Goal: Task Accomplishment & Management: Use online tool/utility

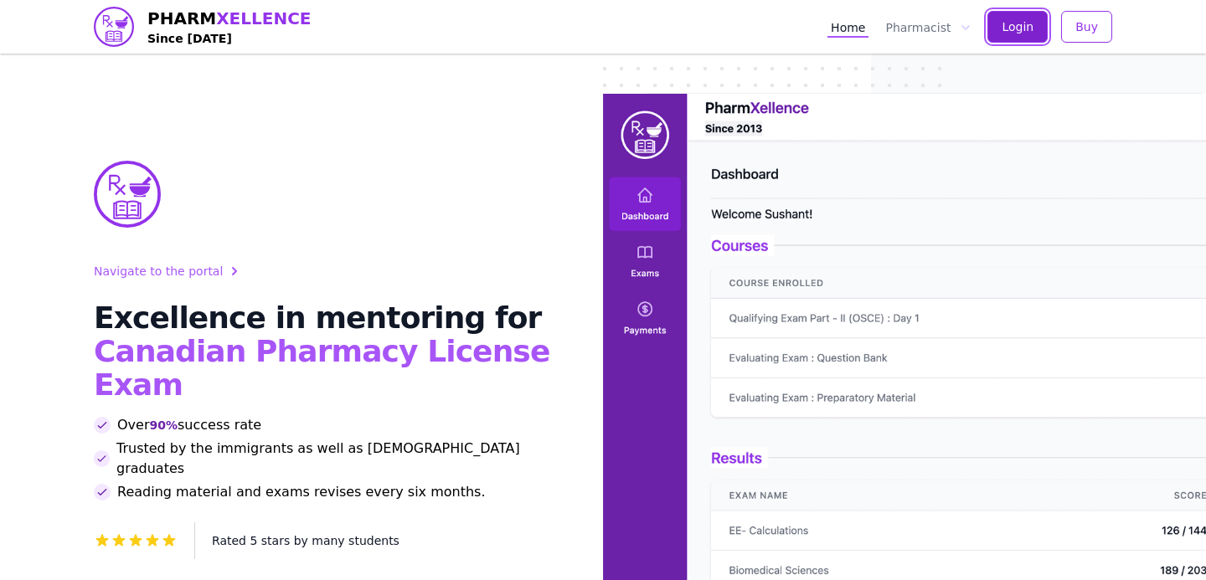
click at [1012, 23] on span "Login" at bounding box center [1018, 26] width 32 height 17
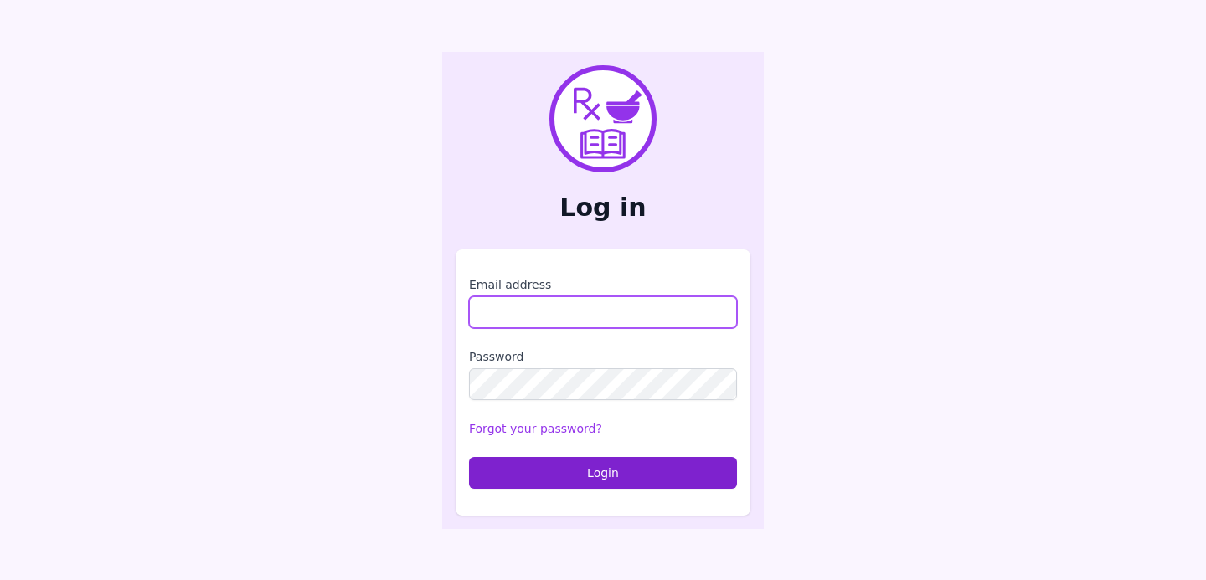
type input "**********"
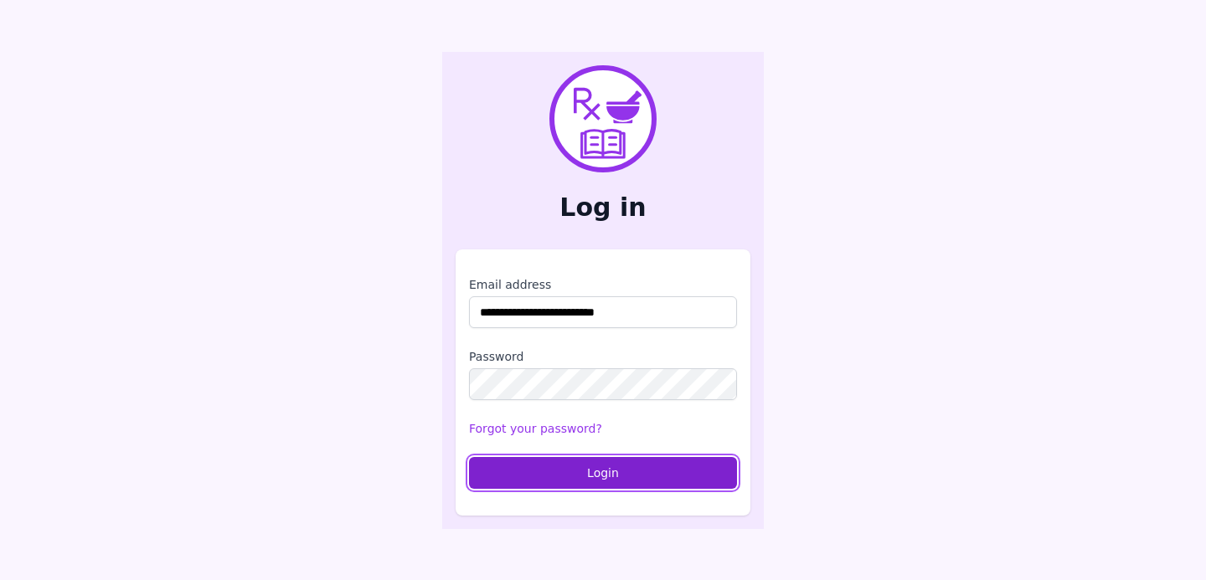
click at [590, 476] on button "Login" at bounding box center [603, 473] width 268 height 32
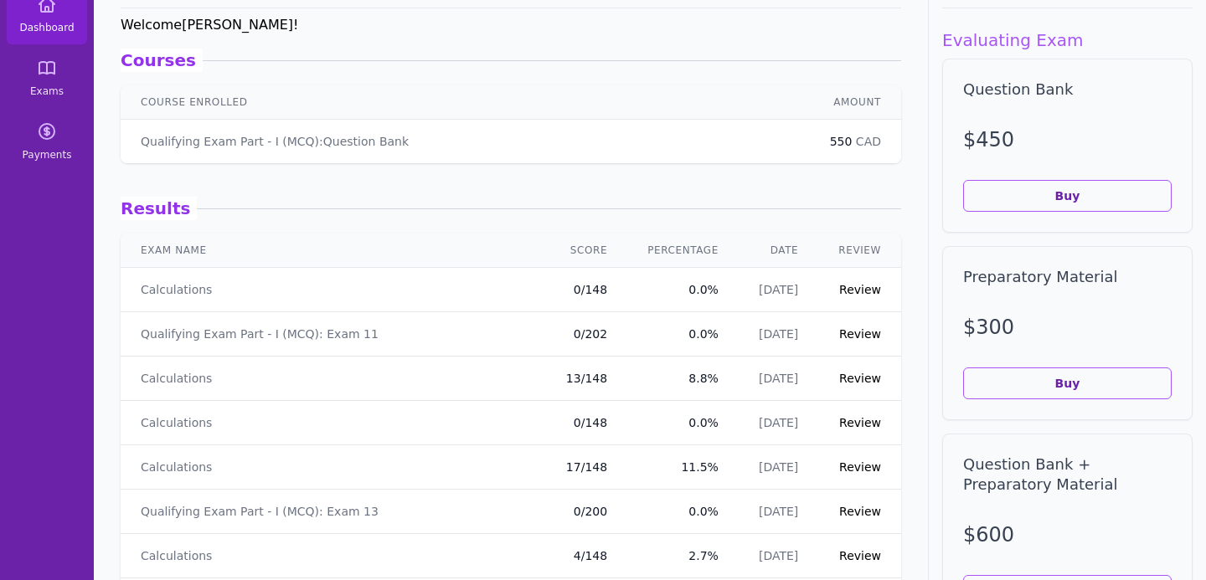
scroll to position [106, 0]
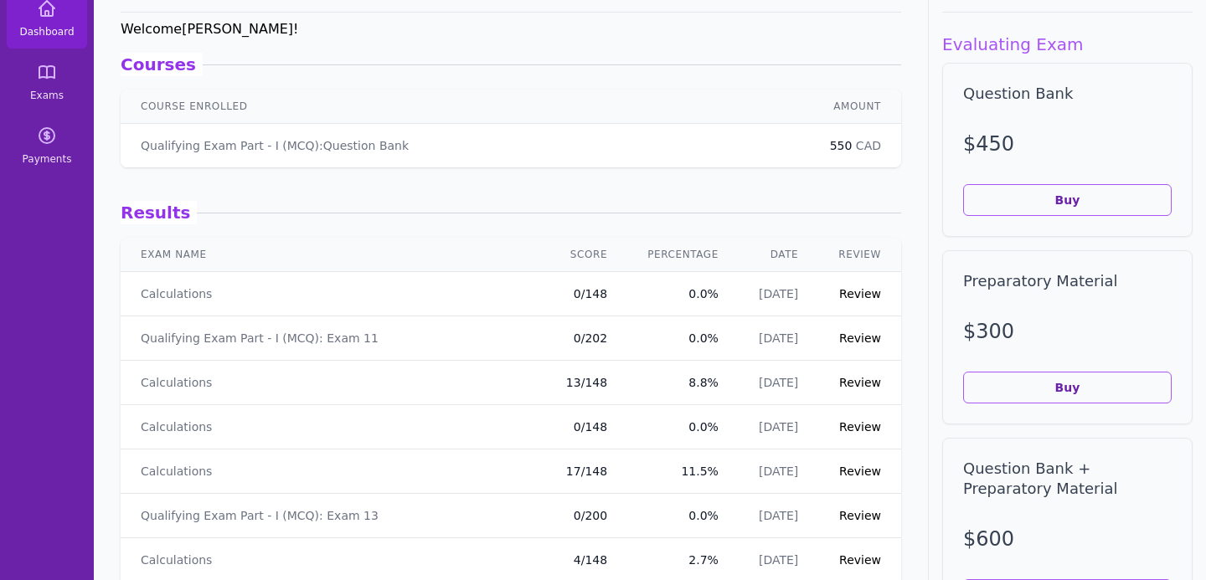
click at [775, 218] on div "Results" at bounding box center [511, 212] width 780 height 23
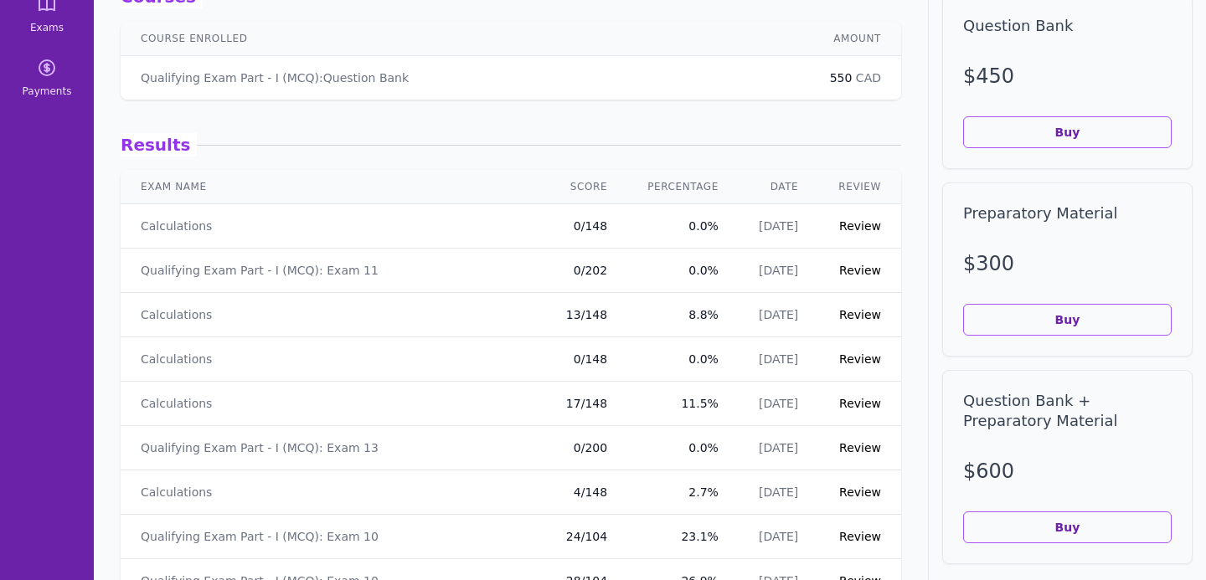
scroll to position [0, 0]
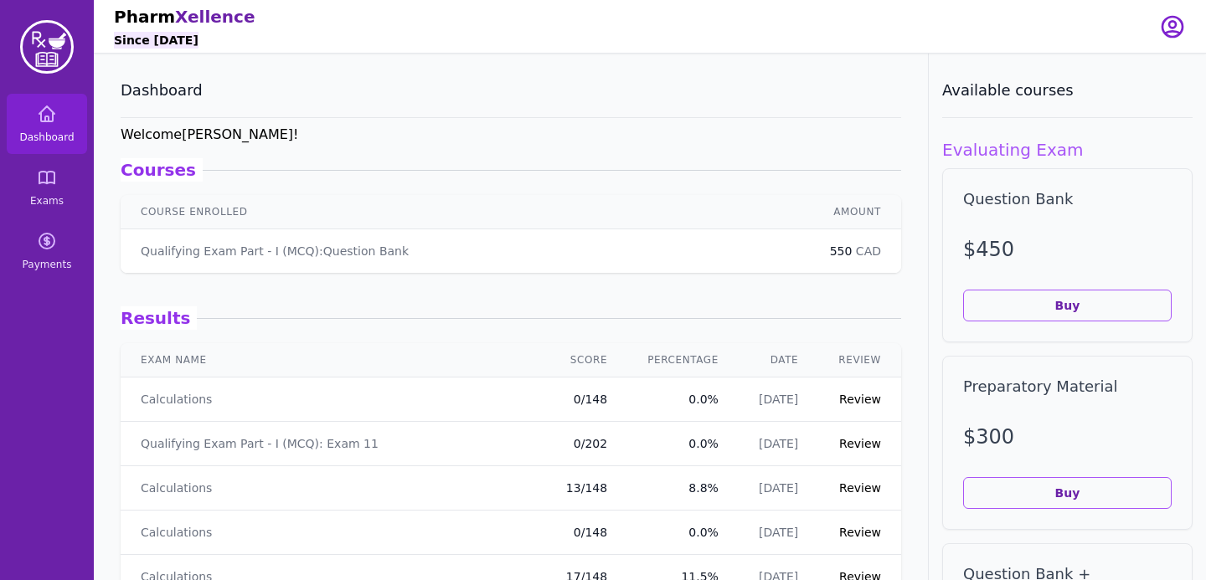
click at [849, 487] on link "Review" at bounding box center [860, 487] width 42 height 13
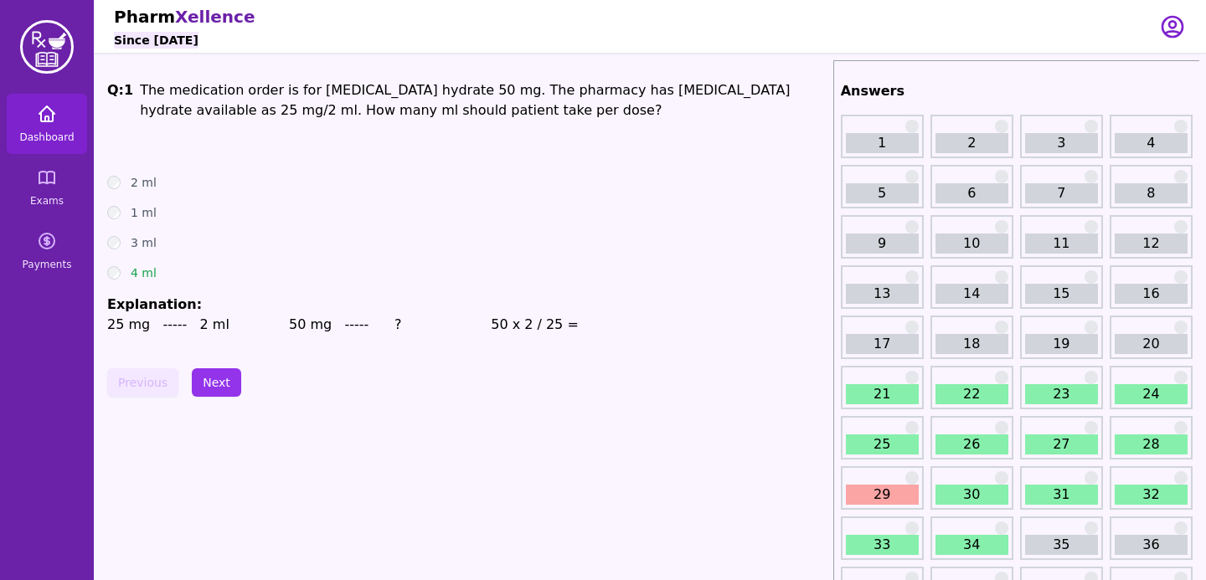
click at [25, 112] on link "Dashboard" at bounding box center [47, 124] width 80 height 60
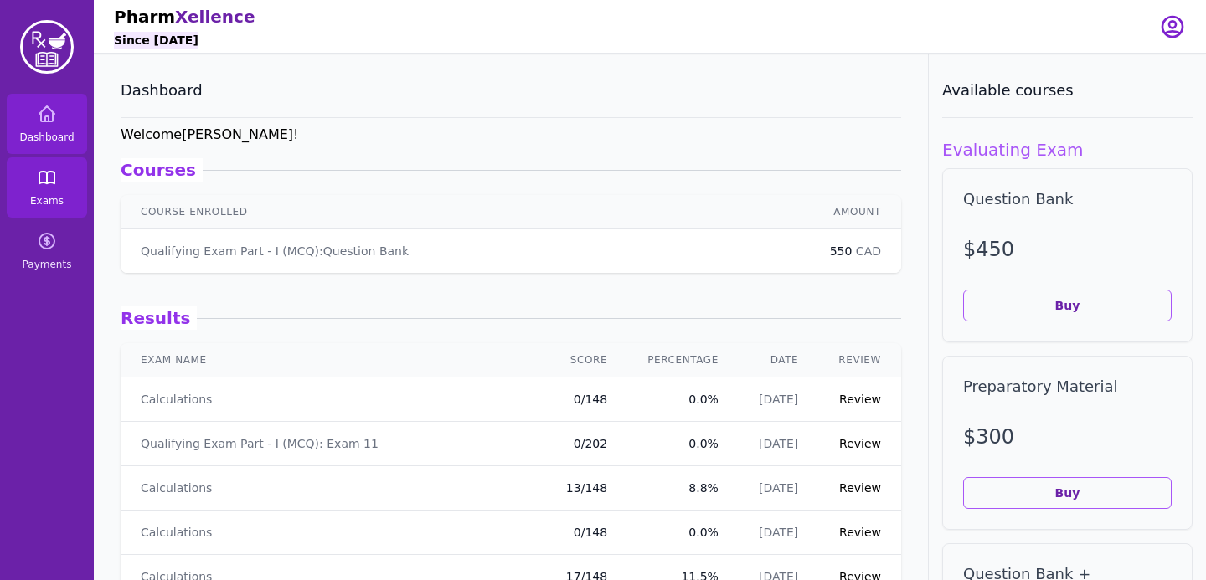
click at [49, 195] on span "Exams" at bounding box center [46, 200] width 33 height 13
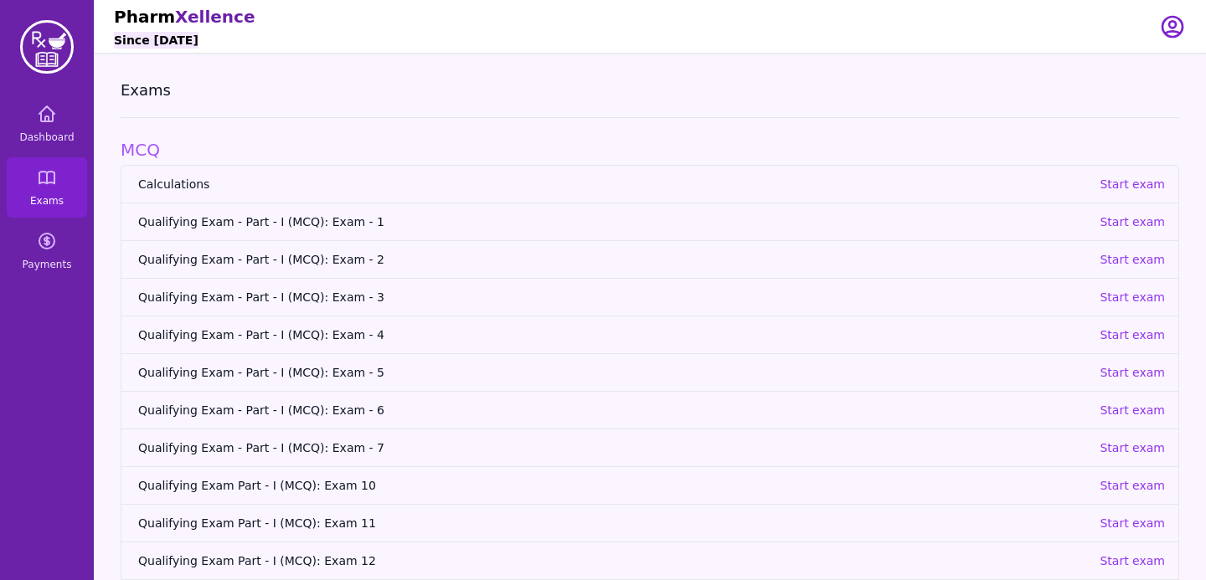
click at [1113, 193] on link "Calculations Start exam" at bounding box center [649, 184] width 1057 height 37
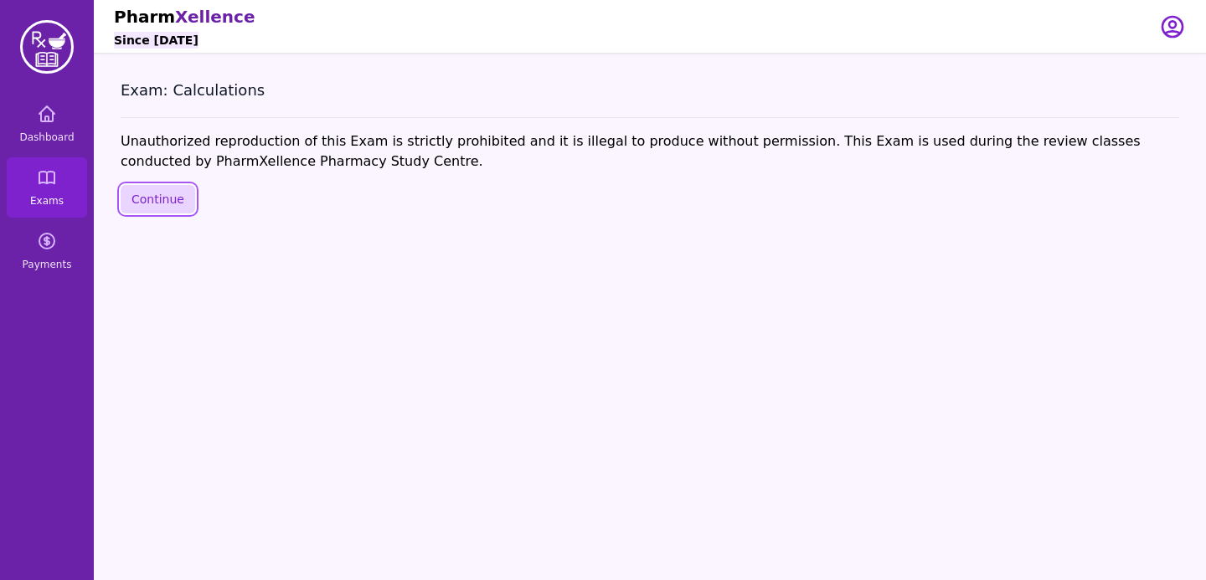
click at [161, 194] on button "Continue" at bounding box center [158, 199] width 75 height 28
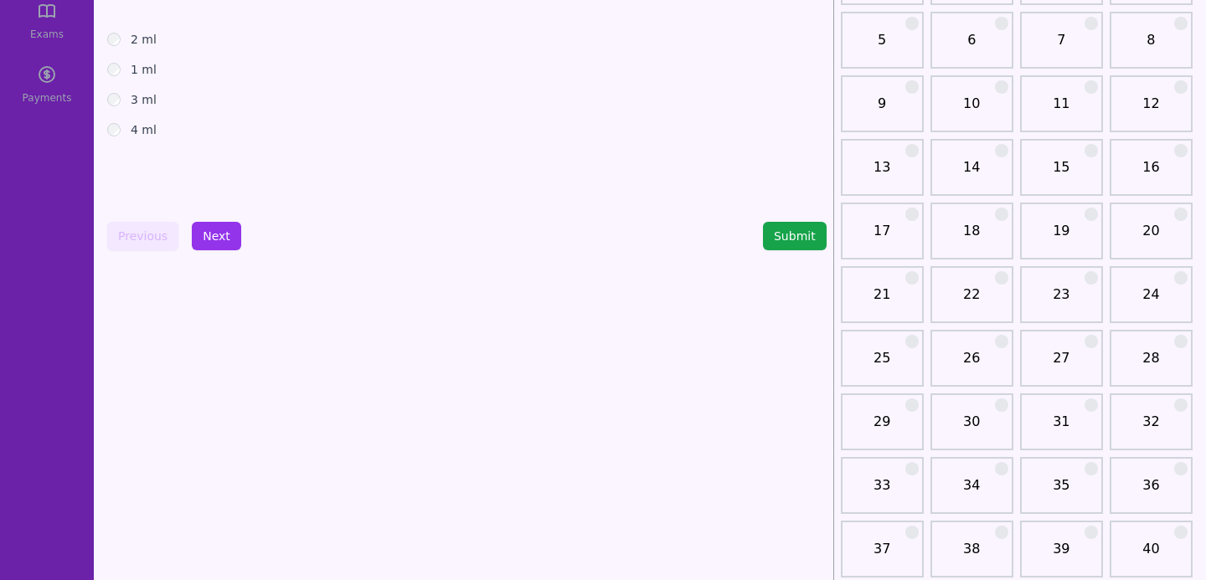
scroll to position [178, 0]
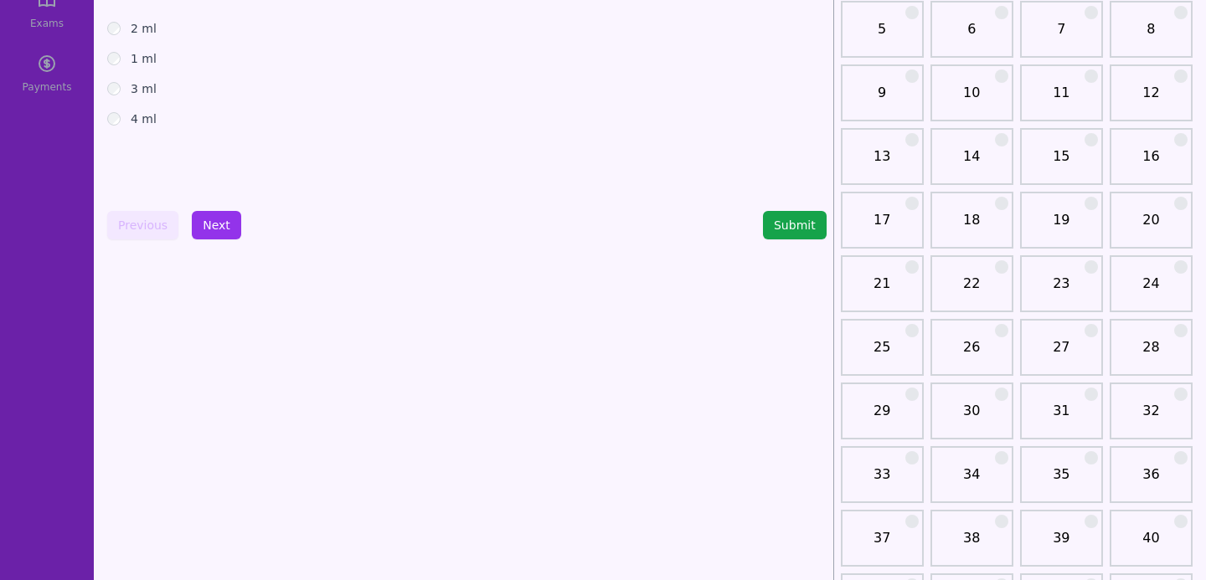
click at [1074, 479] on link "35" at bounding box center [1061, 481] width 73 height 33
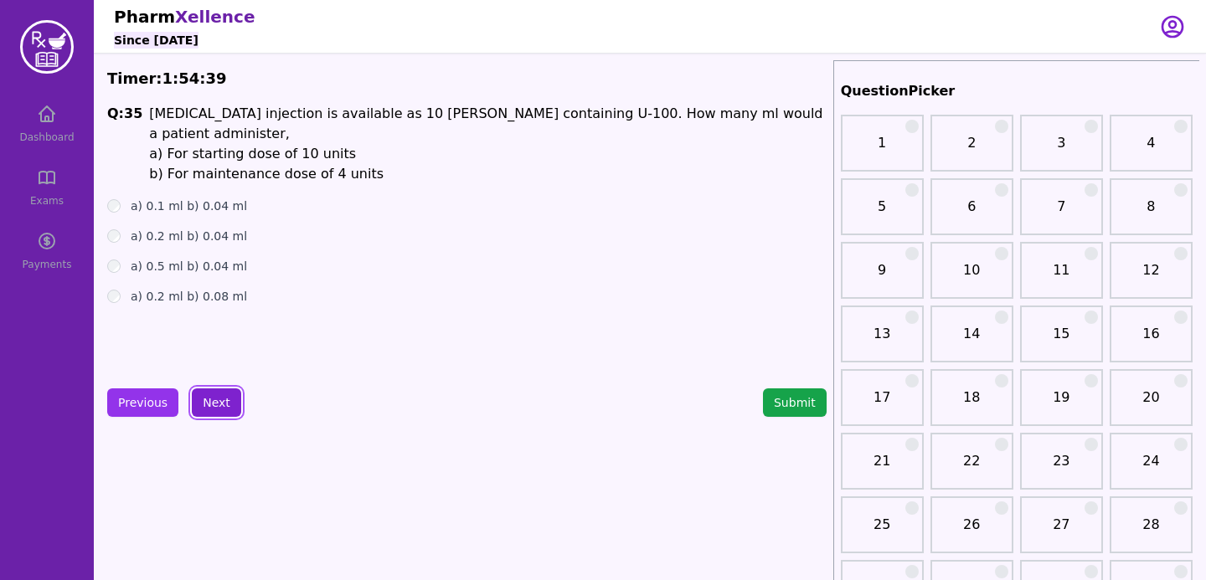
click at [224, 398] on button "Next" at bounding box center [216, 403] width 49 height 28
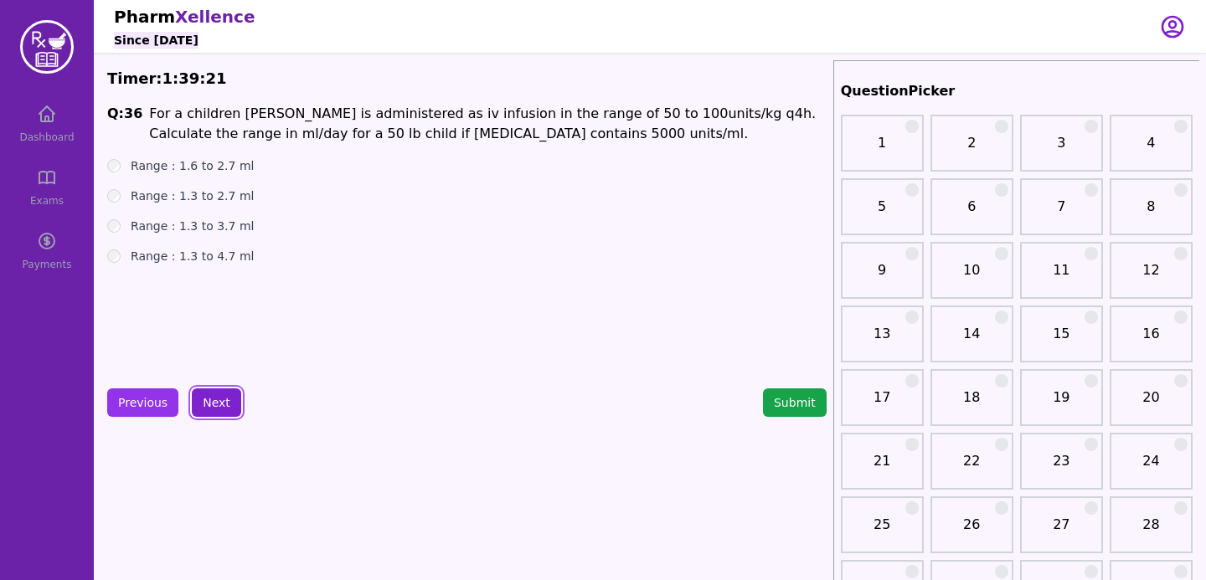
click at [208, 393] on button "Next" at bounding box center [216, 403] width 49 height 28
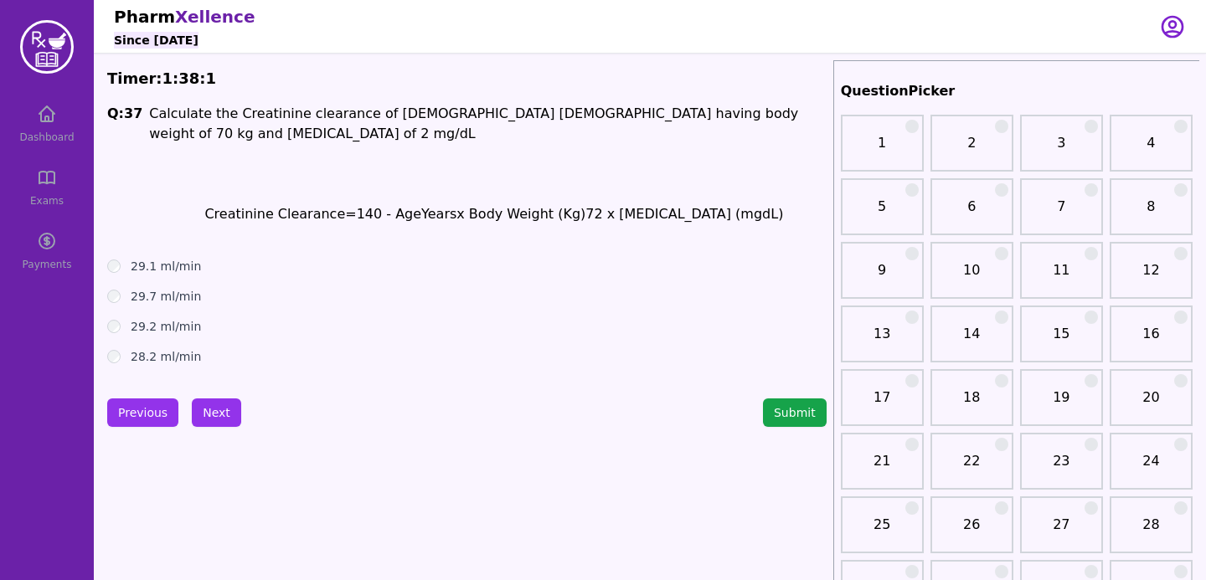
click at [130, 280] on ul "29.1 ml/min 29.7 ml/min 29.2 ml/min 28.2 ml/min" at bounding box center [466, 311] width 719 height 107
click at [123, 273] on div "29.1 ml/min" at bounding box center [466, 266] width 719 height 17
click at [215, 410] on button "Next" at bounding box center [216, 413] width 49 height 28
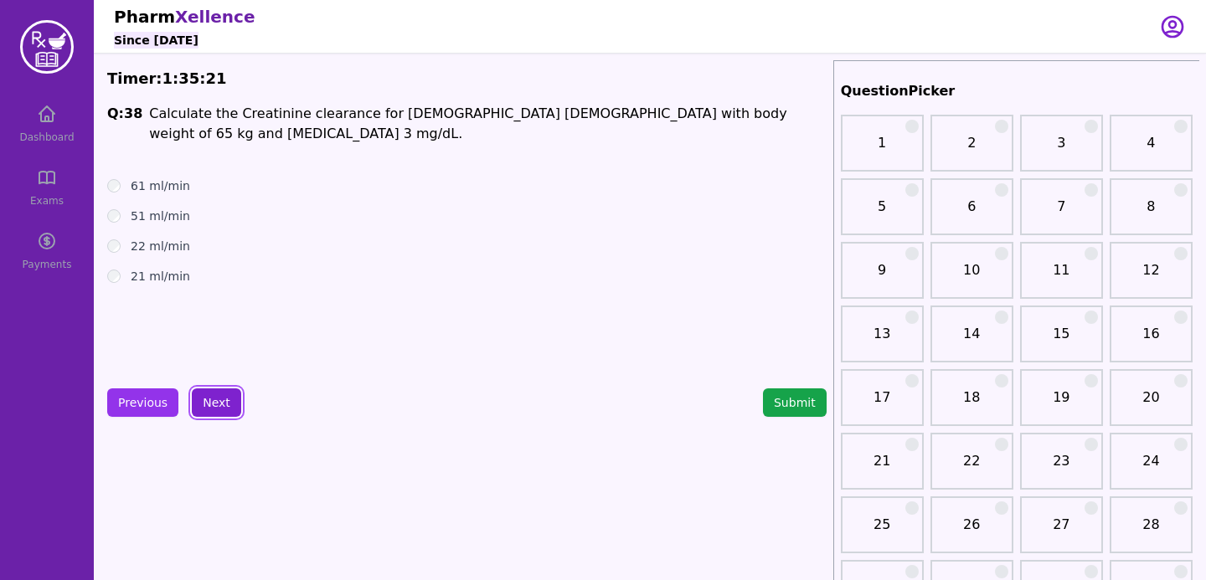
click at [212, 412] on button "Next" at bounding box center [216, 403] width 49 height 28
click at [213, 405] on button "Next" at bounding box center [216, 403] width 49 height 28
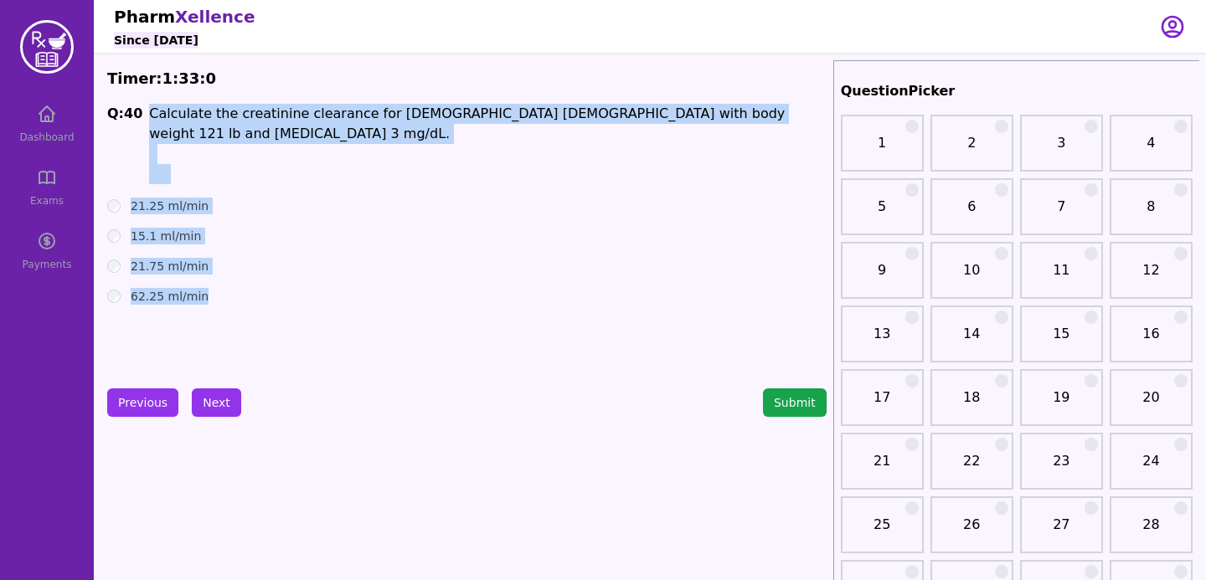
drag, startPoint x: 147, startPoint y: 111, endPoint x: 190, endPoint y: 300, distance: 193.4
click at [189, 301] on div "Q: 40 Calculate the creatinine clearance for 70 yrs old female with body weight…" at bounding box center [466, 229] width 719 height 251
copy div "Calculate the creatinine clearance for 70 yrs old female with body weight 121 l…"
click at [219, 317] on div "Q: 40 Calculate the creatinine clearance for 70 yrs old female with body weight…" at bounding box center [466, 229] width 719 height 251
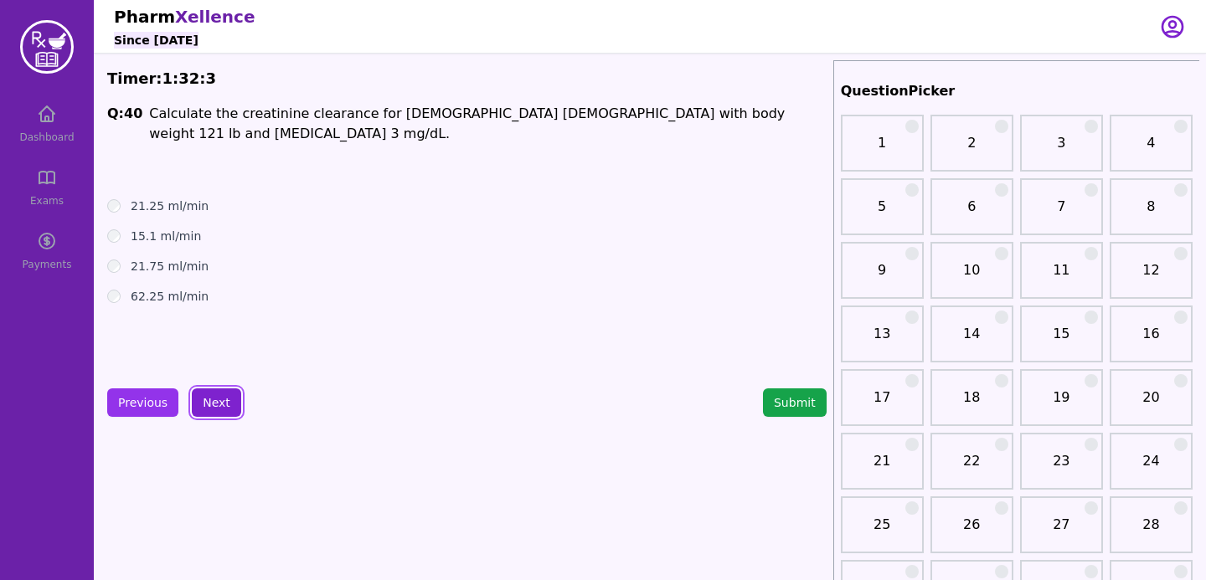
click at [215, 400] on button "Next" at bounding box center [216, 403] width 49 height 28
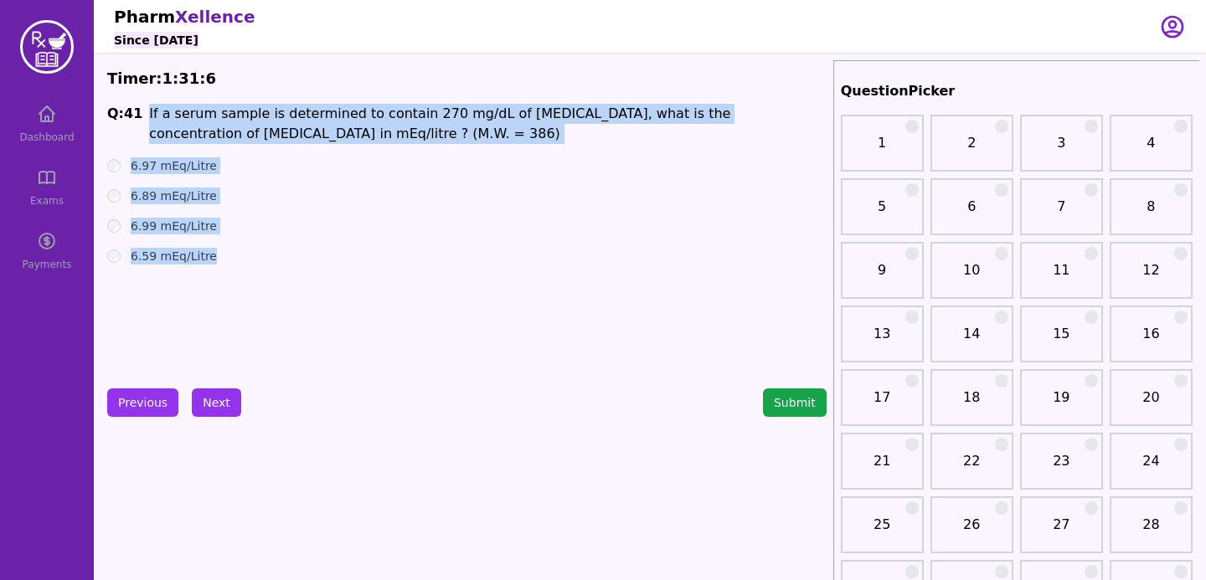
drag, startPoint x: 142, startPoint y: 110, endPoint x: 245, endPoint y: 283, distance: 201.2
click at [245, 283] on div "Q: 41 If a serum sample is determined to contain 270 mg/dL of cholesterol, what…" at bounding box center [466, 229] width 719 height 251
copy div "If a serum sample is determined to contain 270 mg/dL of cholesterol, what is th…"
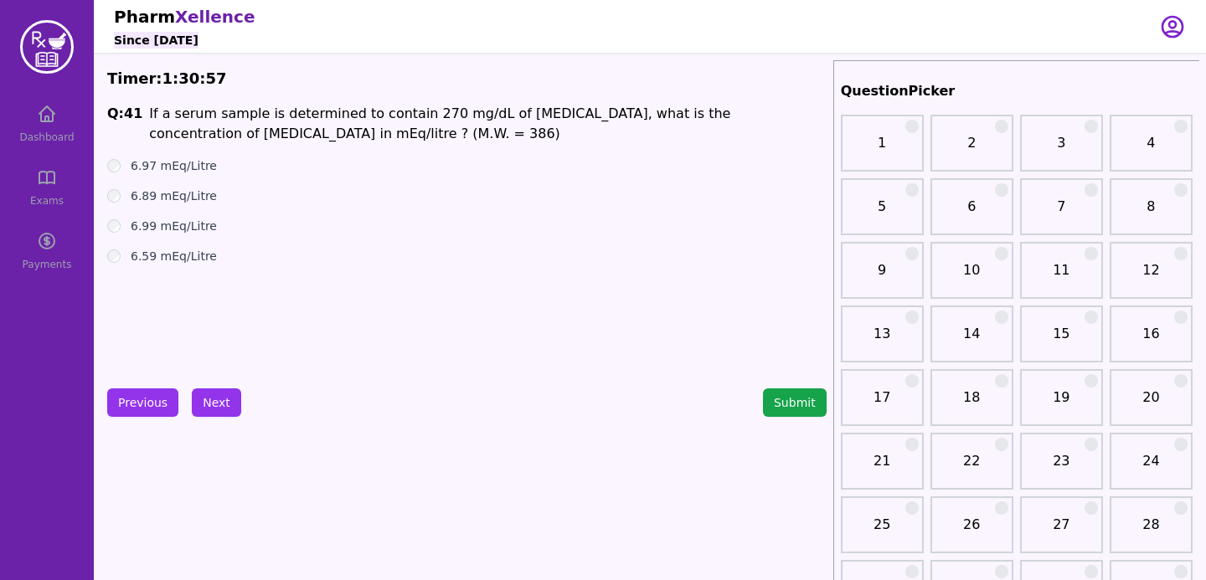
click at [313, 295] on div "Q: 41 If a serum sample is determined to contain 270 mg/dL of cholesterol, what…" at bounding box center [466, 229] width 719 height 251
click at [224, 399] on button "Next" at bounding box center [216, 403] width 49 height 28
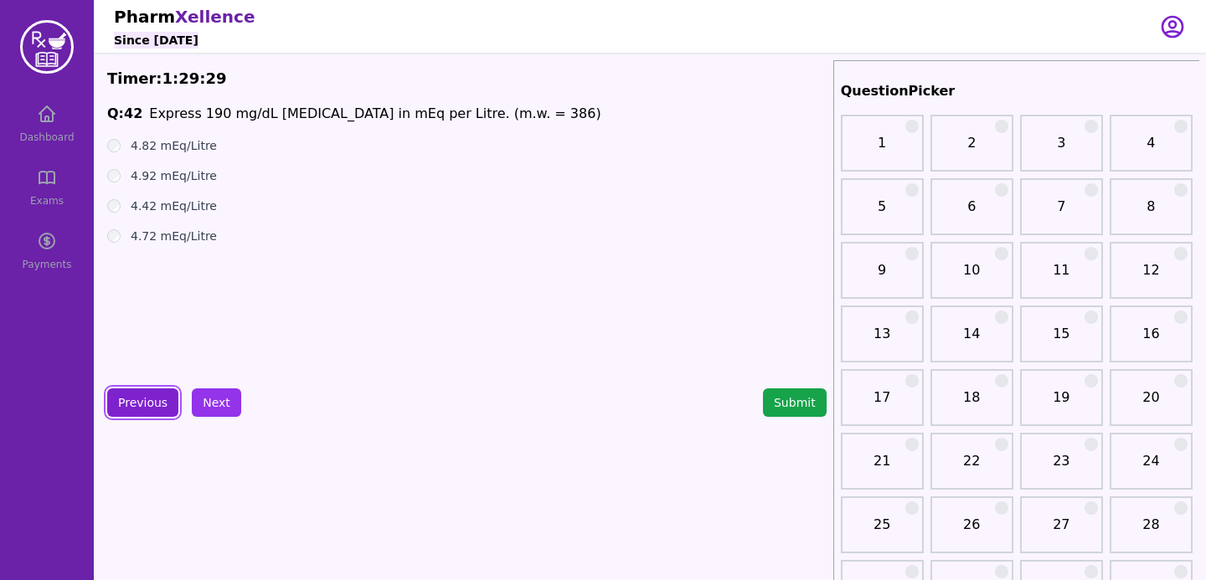
click at [118, 416] on button "Previous" at bounding box center [142, 403] width 71 height 28
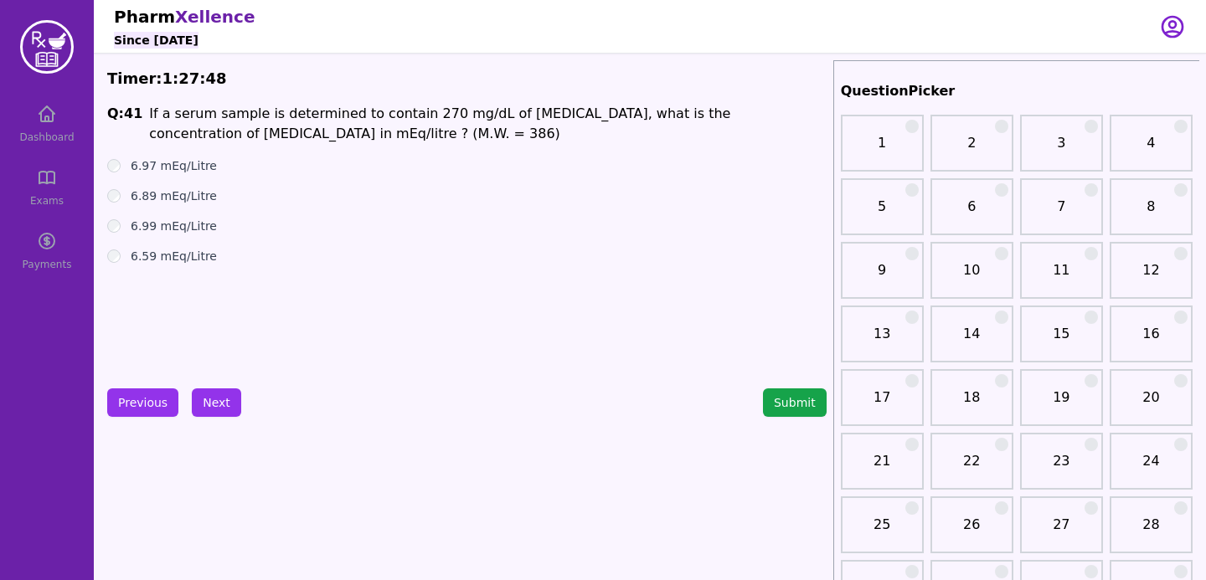
click at [317, 193] on div "6.89 mEq/Litre" at bounding box center [466, 196] width 719 height 17
click at [150, 394] on button "Previous" at bounding box center [142, 403] width 71 height 28
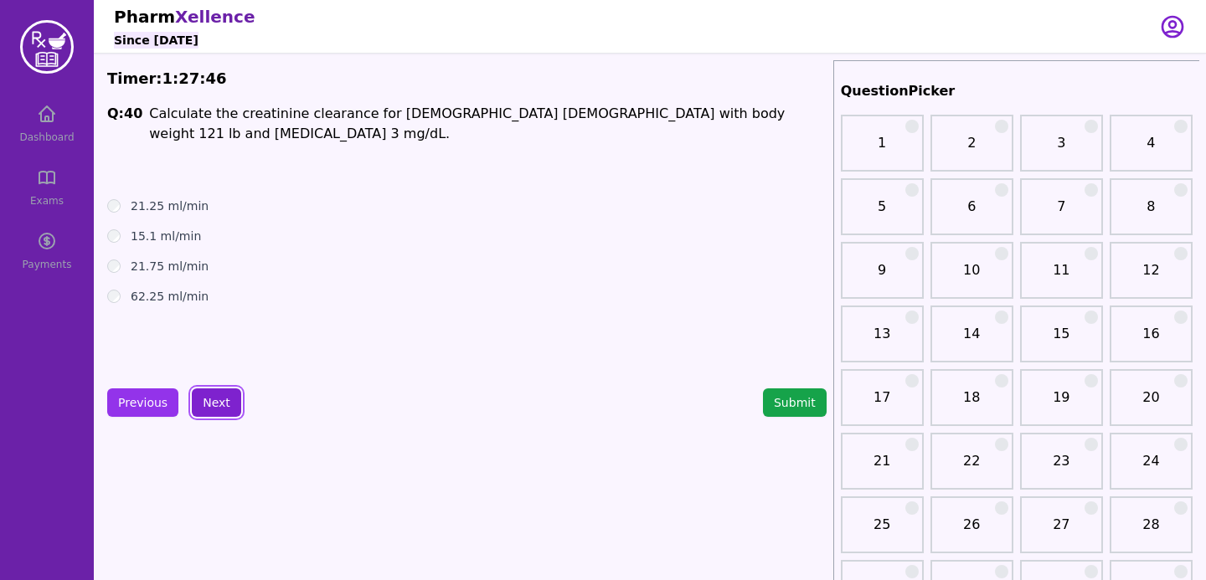
click at [208, 399] on button "Next" at bounding box center [216, 403] width 49 height 28
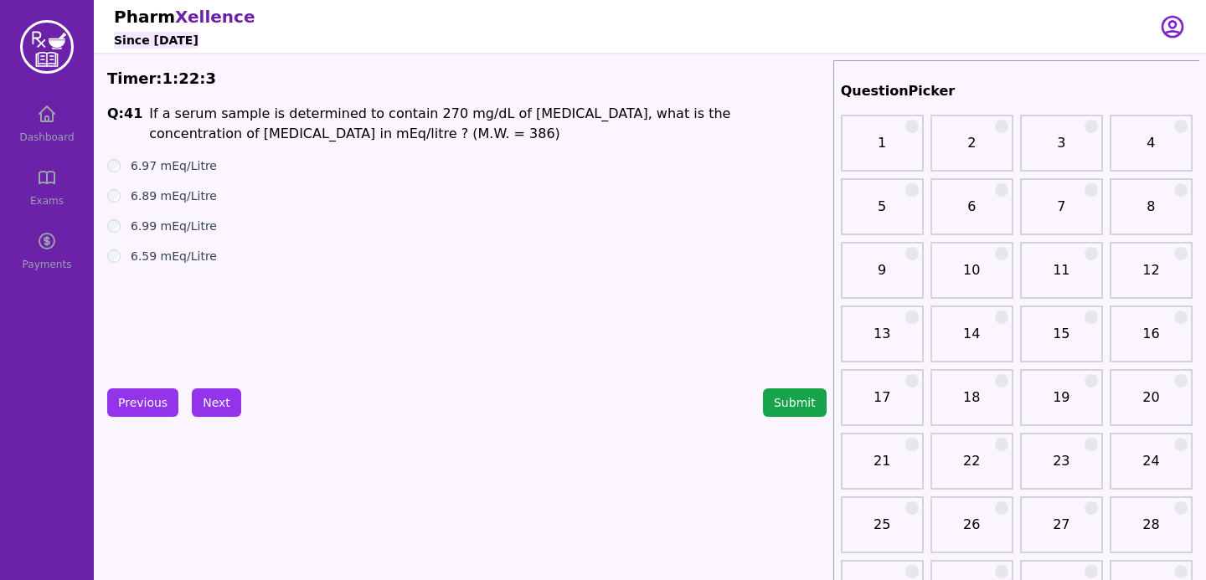
click at [514, 242] on ul "6.97 mEq/Litre 6.89 mEq/Litre 6.99 mEq/Litre 6.59 mEq/Litre" at bounding box center [466, 210] width 719 height 107
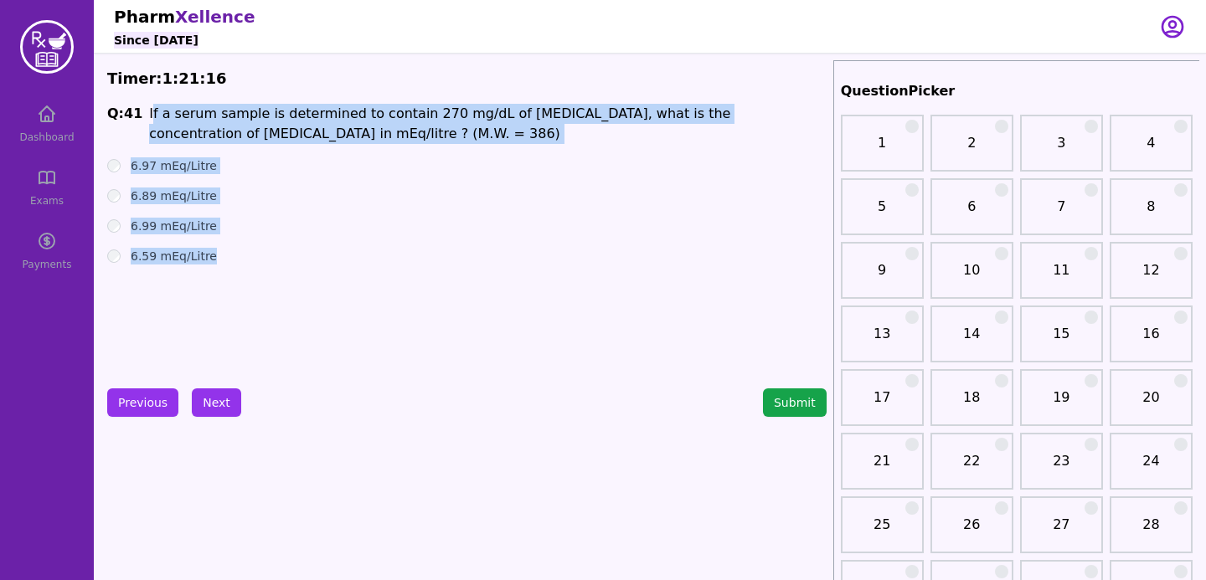
drag, startPoint x: 147, startPoint y: 113, endPoint x: 228, endPoint y: 264, distance: 171.2
click at [228, 264] on div "Q: 41 If a serum sample is determined to contain 270 mg/dL of cholesterol, what…" at bounding box center [466, 229] width 719 height 251
copy div "f a serum sample is determined to contain 270 mg/dL of cholesterol, what is the…"
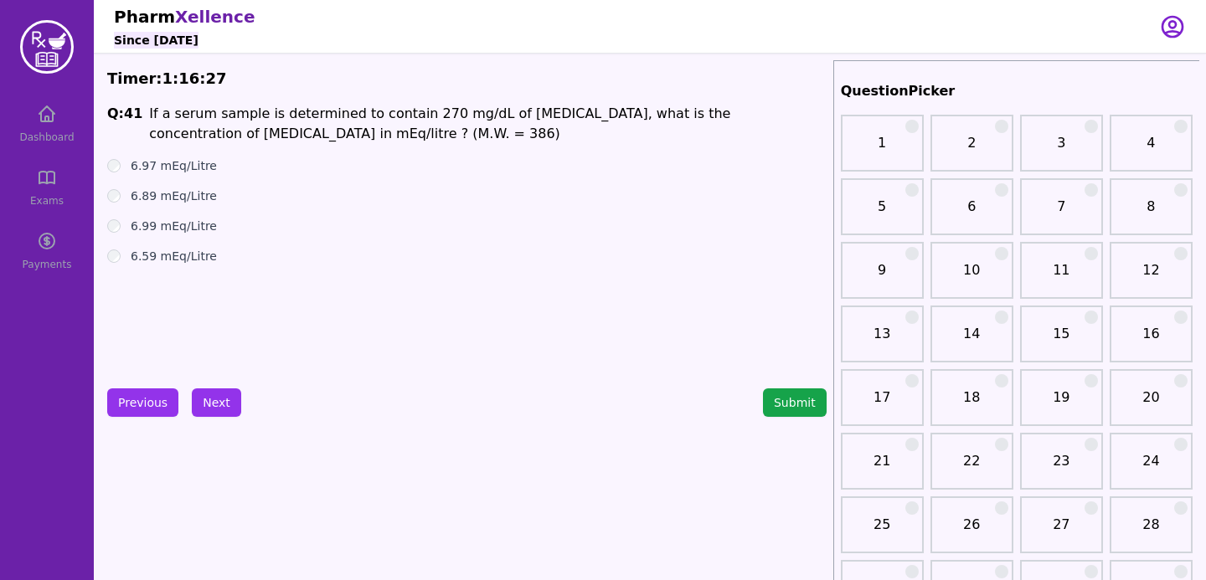
click at [250, 249] on div "6.59 mEq/Litre" at bounding box center [466, 256] width 719 height 17
click at [472, 305] on div "Q: 41 If a serum sample is determined to contain 270 mg/dL of cholesterol, what…" at bounding box center [466, 229] width 719 height 251
click at [206, 400] on button "Next" at bounding box center [216, 403] width 49 height 28
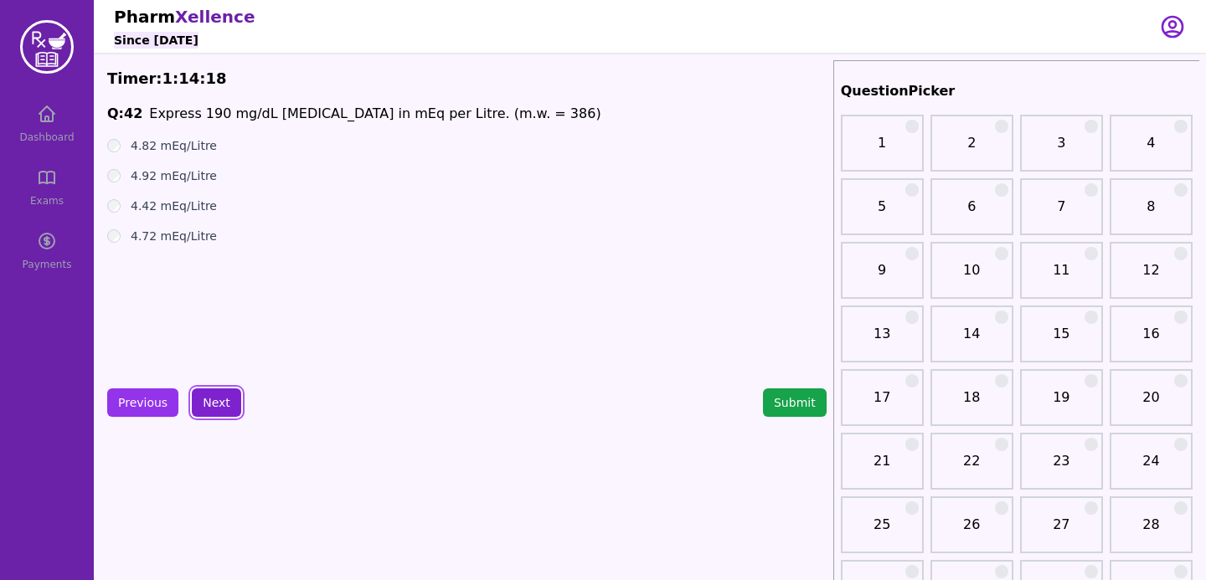
click at [214, 401] on button "Next" at bounding box center [216, 403] width 49 height 28
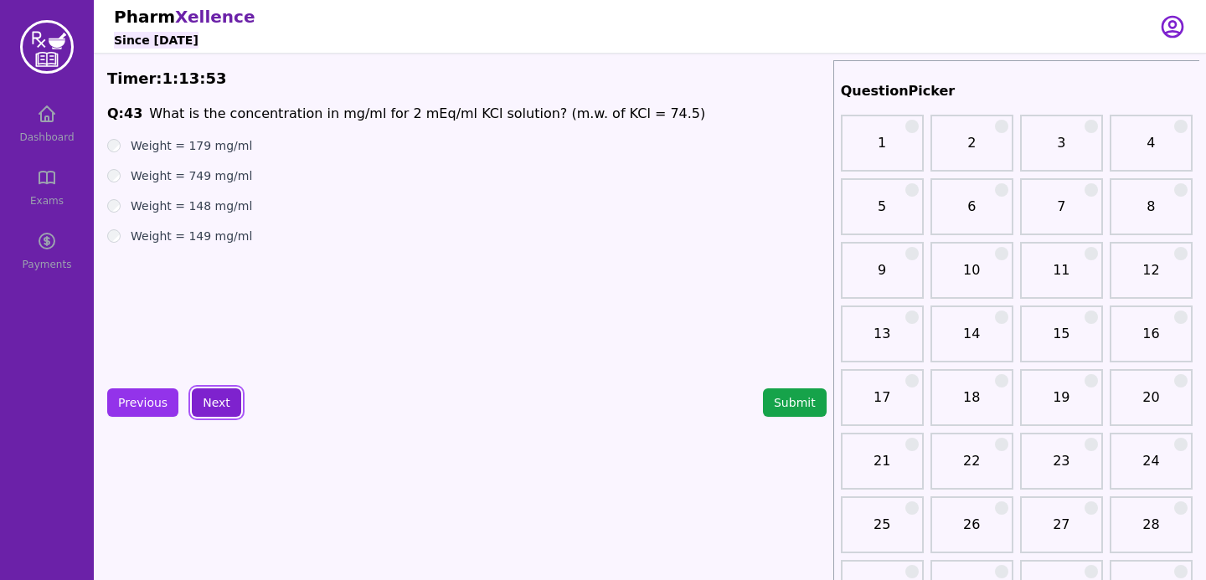
click at [207, 401] on button "Next" at bounding box center [216, 403] width 49 height 28
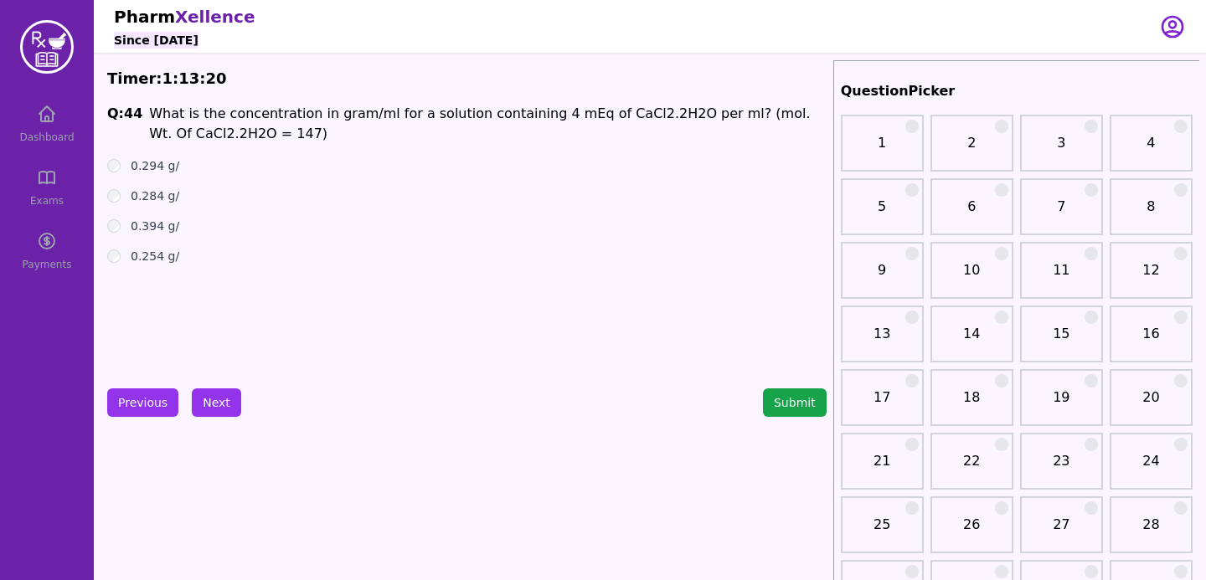
click at [118, 175] on ul "0.294 g/ 0.284 g/ 0.394 g/ 0.254 g/" at bounding box center [466, 210] width 719 height 107
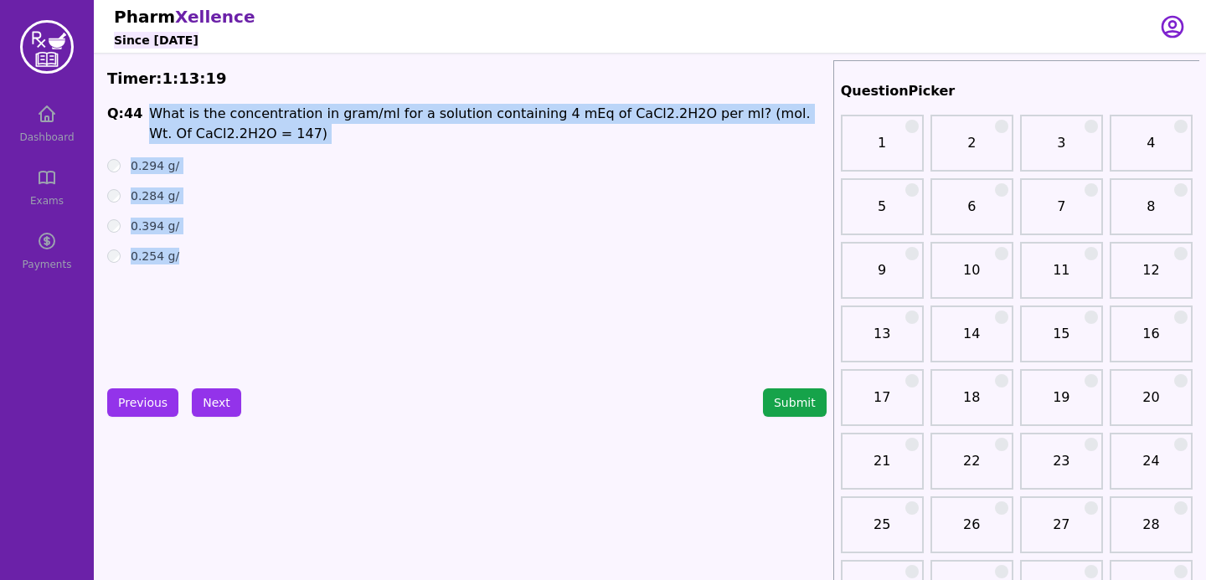
drag, startPoint x: 151, startPoint y: 110, endPoint x: 251, endPoint y: 289, distance: 205.5
click at [251, 289] on div "Q: 44 What is the concentration in gram/ml for a solution containing 4 mEq of C…" at bounding box center [466, 229] width 719 height 251
copy div "What is the concentration in gram/ml for a solution containing 4 mEq of CaCl 2 …"
click at [214, 397] on button "Next" at bounding box center [216, 403] width 49 height 28
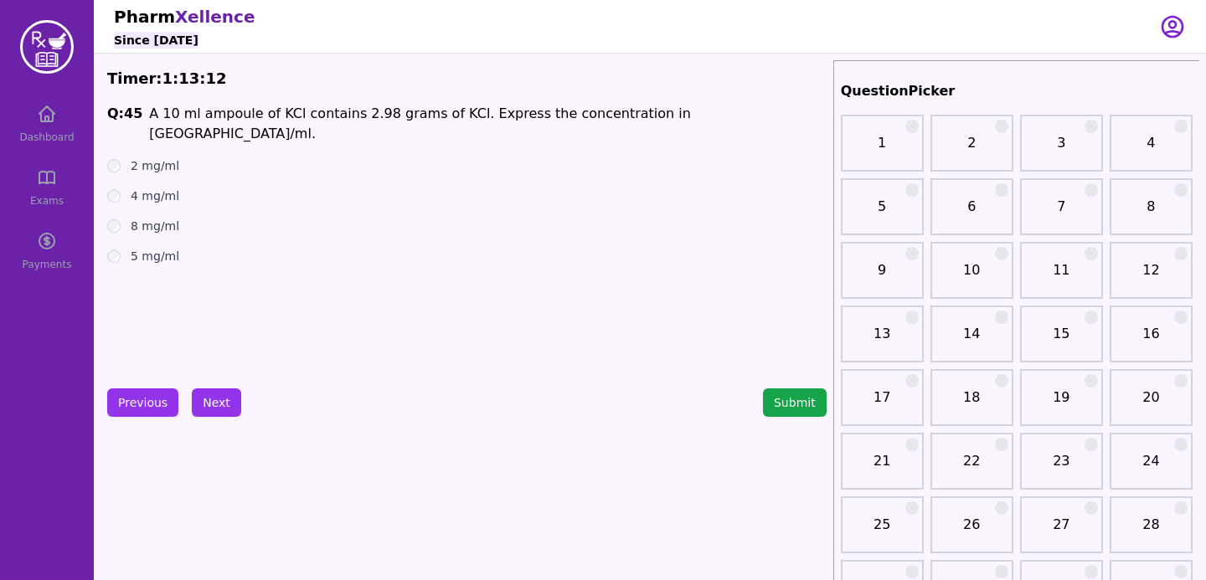
click at [342, 320] on div "Q: 45 A 10 ml ampoule of KCl contains 2.98 grams of KCl. Express the concentrat…" at bounding box center [466, 229] width 719 height 251
click at [168, 407] on button "Previous" at bounding box center [142, 403] width 71 height 28
click at [209, 407] on button "Next" at bounding box center [216, 403] width 49 height 28
click at [147, 391] on button "Previous" at bounding box center [142, 403] width 71 height 28
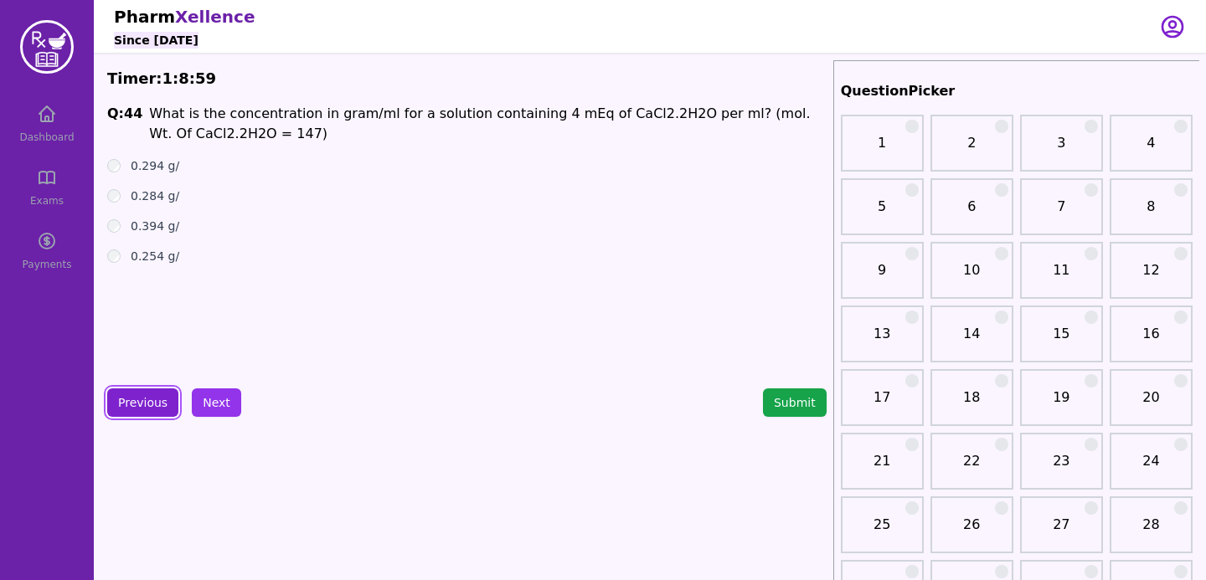
click at [141, 397] on button "Previous" at bounding box center [142, 403] width 71 height 28
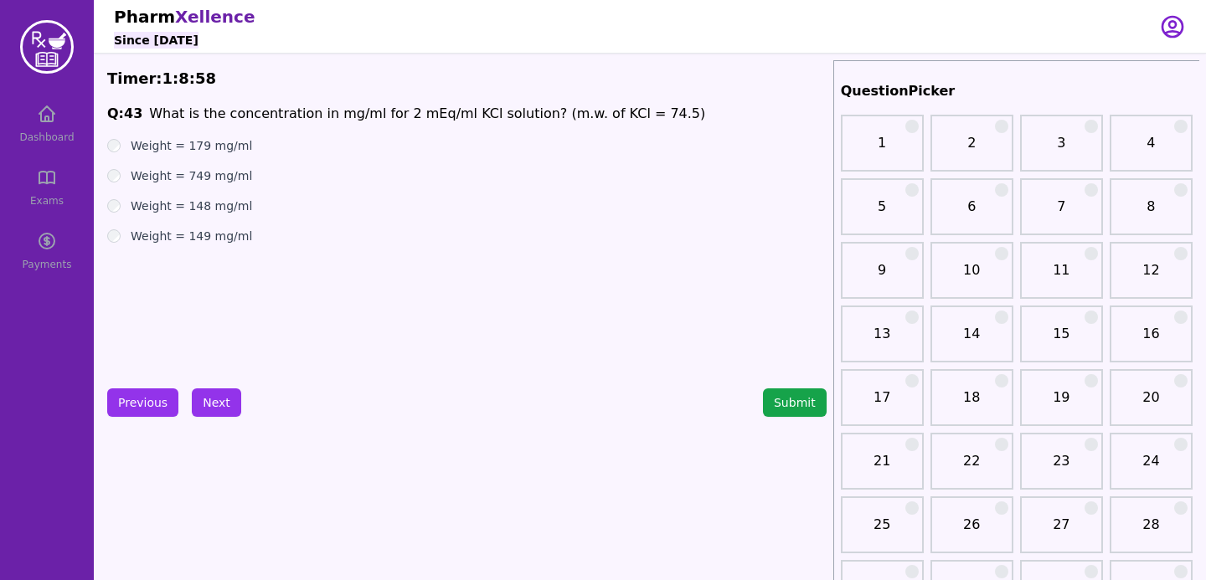
click at [245, 393] on div "Previous Next Submit" at bounding box center [466, 403] width 719 height 28
click at [224, 393] on button "Next" at bounding box center [216, 403] width 49 height 28
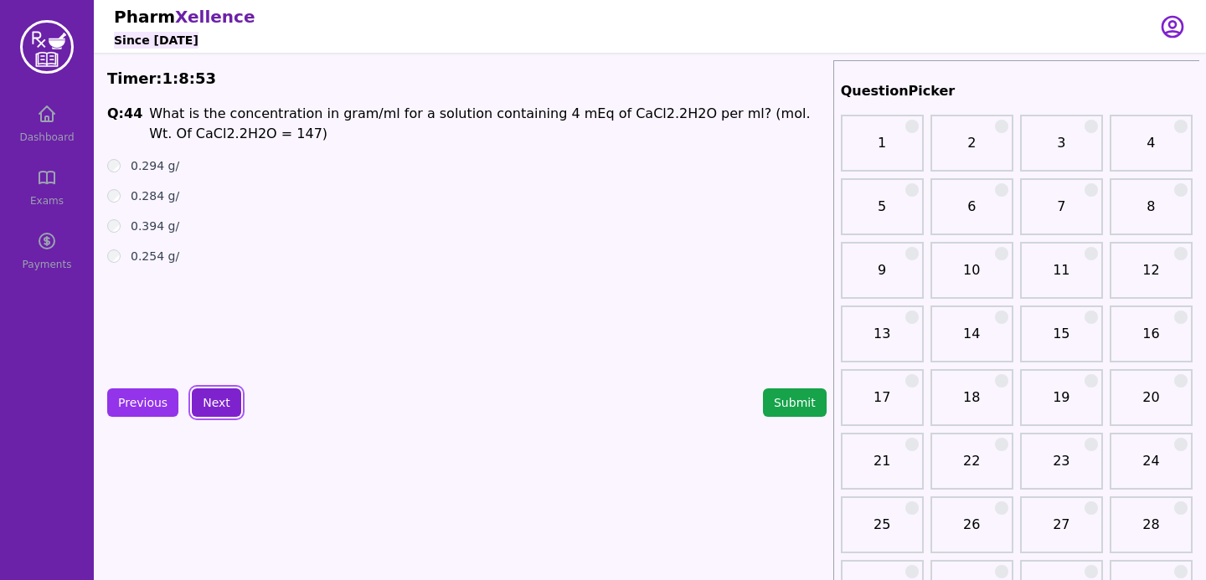
click at [224, 393] on button "Next" at bounding box center [216, 403] width 49 height 28
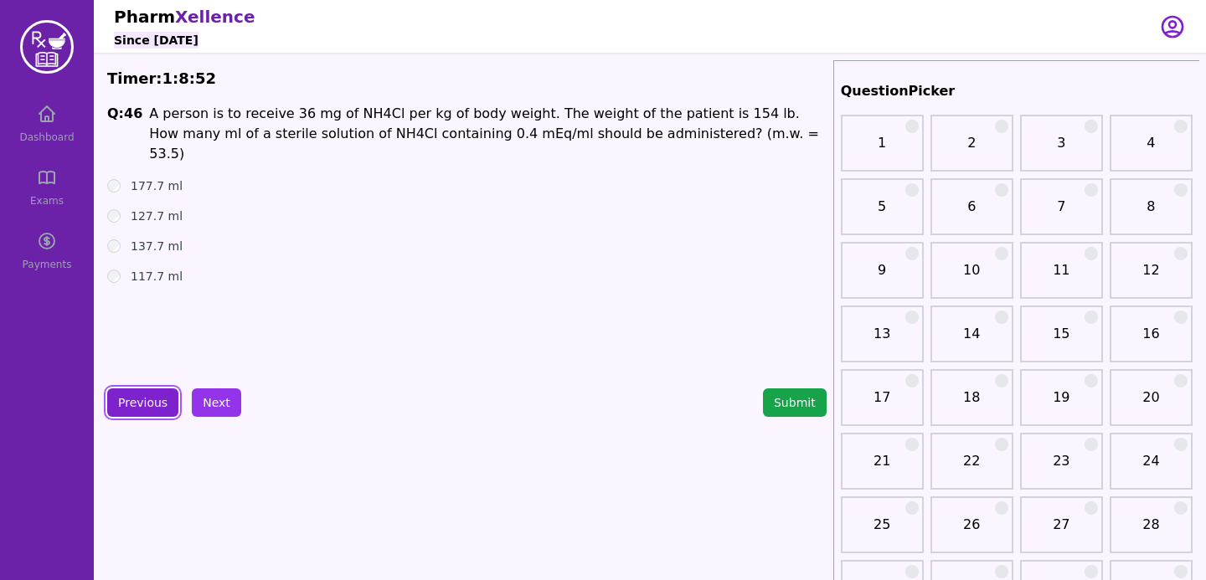
click at [151, 404] on button "Previous" at bounding box center [142, 403] width 71 height 28
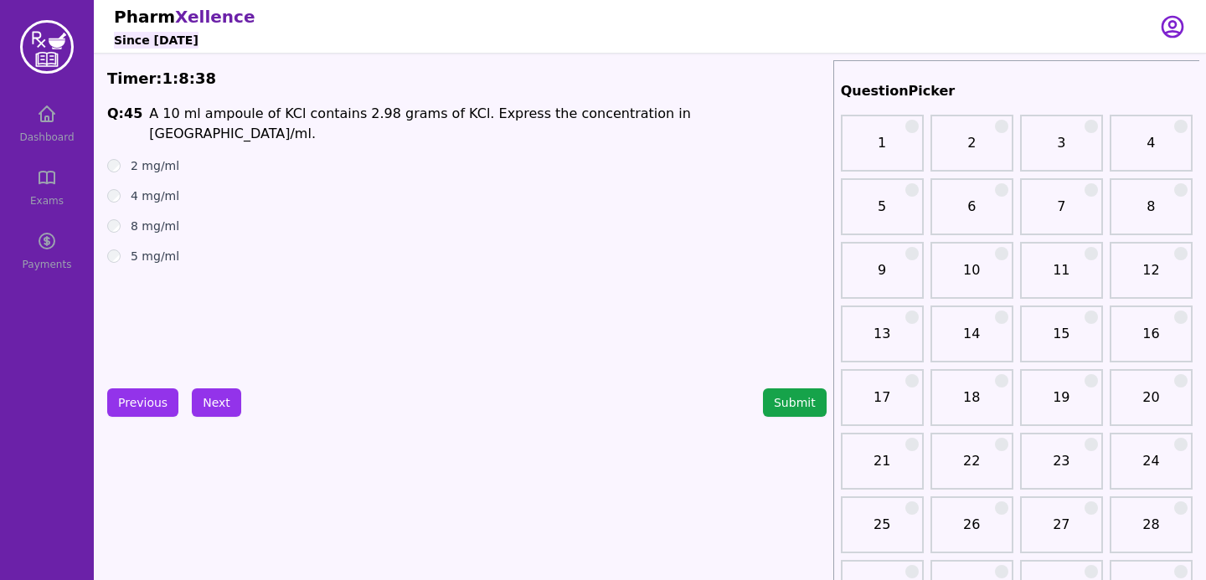
click at [223, 406] on button "Next" at bounding box center [216, 403] width 49 height 28
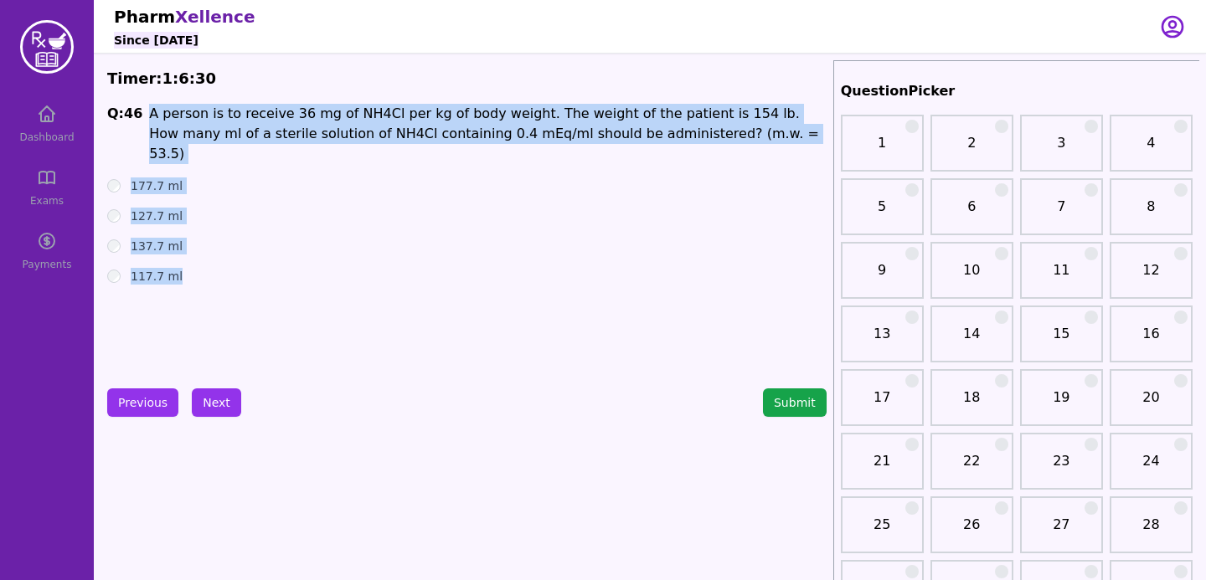
drag, startPoint x: 139, startPoint y: 106, endPoint x: 203, endPoint y: 290, distance: 194.4
click at [203, 290] on div "Q: 46 A person is to receive 36 mg of NH 4 Cl per kg of body weight. The weight…" at bounding box center [466, 229] width 719 height 251
click at [230, 119] on span "A person is to receive 36 mg of NH" at bounding box center [266, 114] width 234 height 16
drag, startPoint x: 145, startPoint y: 109, endPoint x: 200, endPoint y: 275, distance: 175.6
click at [200, 275] on div "Q: 46 A person is to receive 36 mg of NH 4 Cl per kg of body weight. The weight…" at bounding box center [466, 229] width 719 height 251
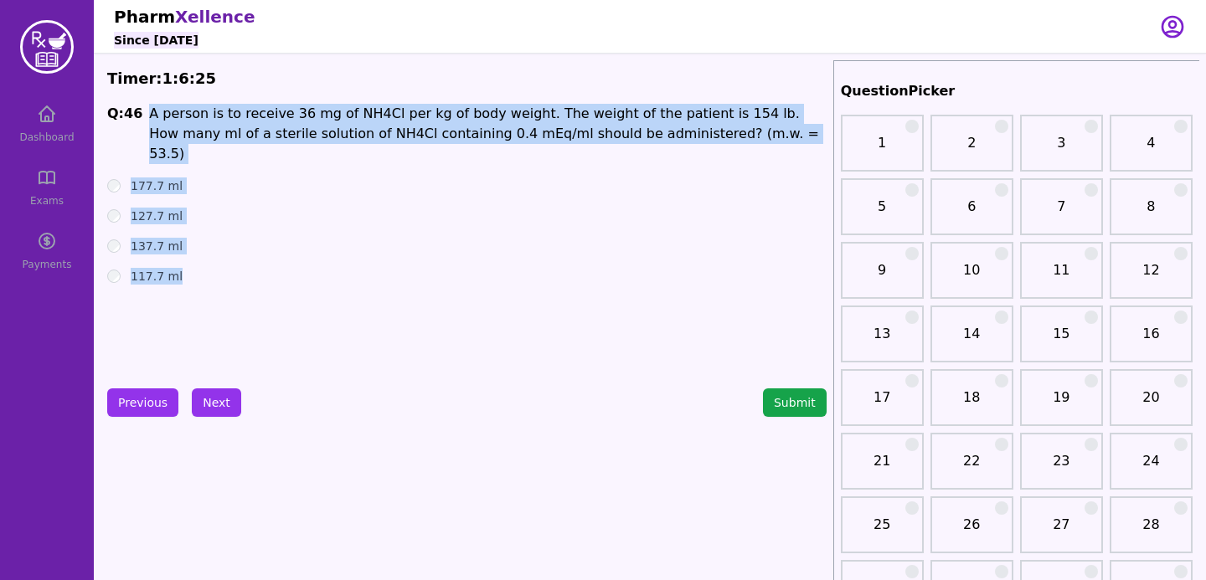
copy div "A person is to receive 36 mg of NH 4 Cl per kg of body weight. The weight of th…"
click at [463, 245] on ul "177.7 ml 127.7 ml 137.7 ml 117.7 ml" at bounding box center [466, 231] width 719 height 107
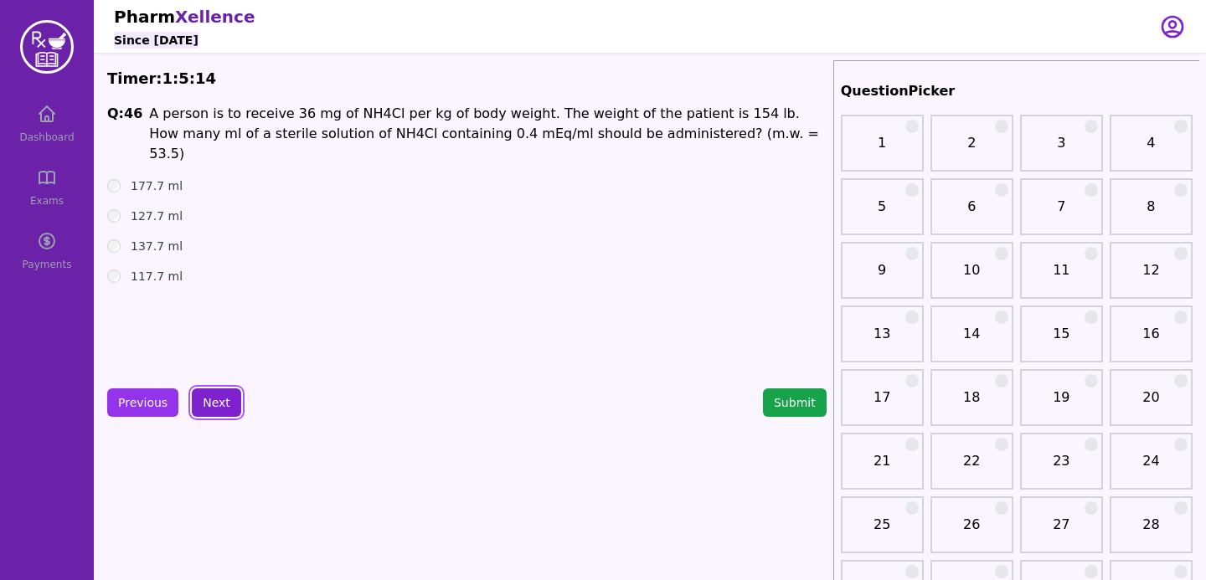
click at [210, 403] on button "Next" at bounding box center [216, 403] width 49 height 28
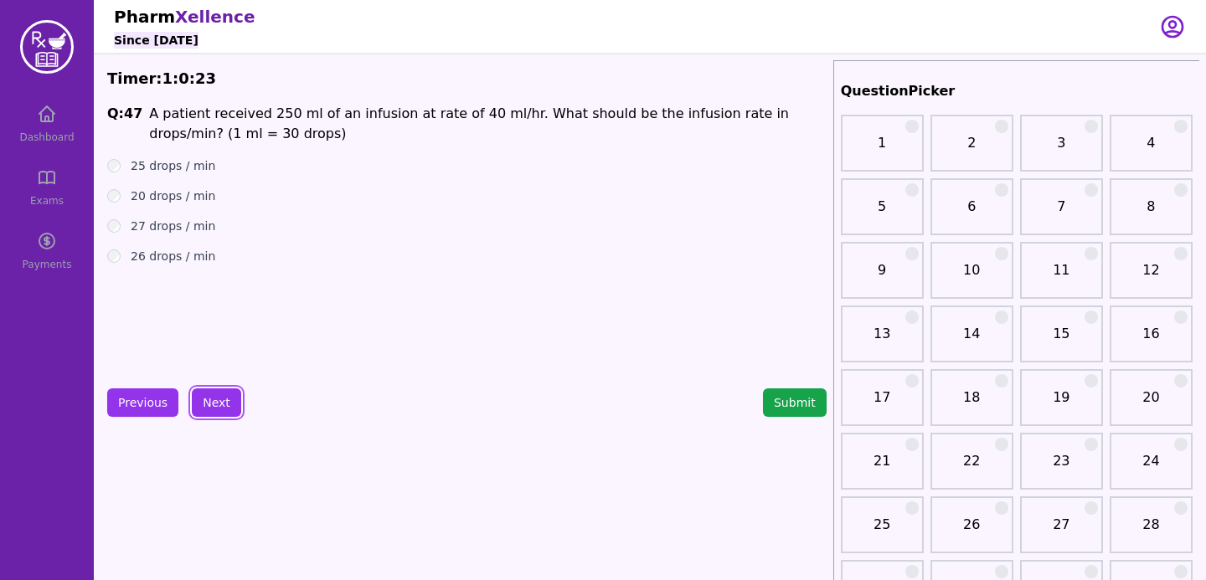
scroll to position [17, 0]
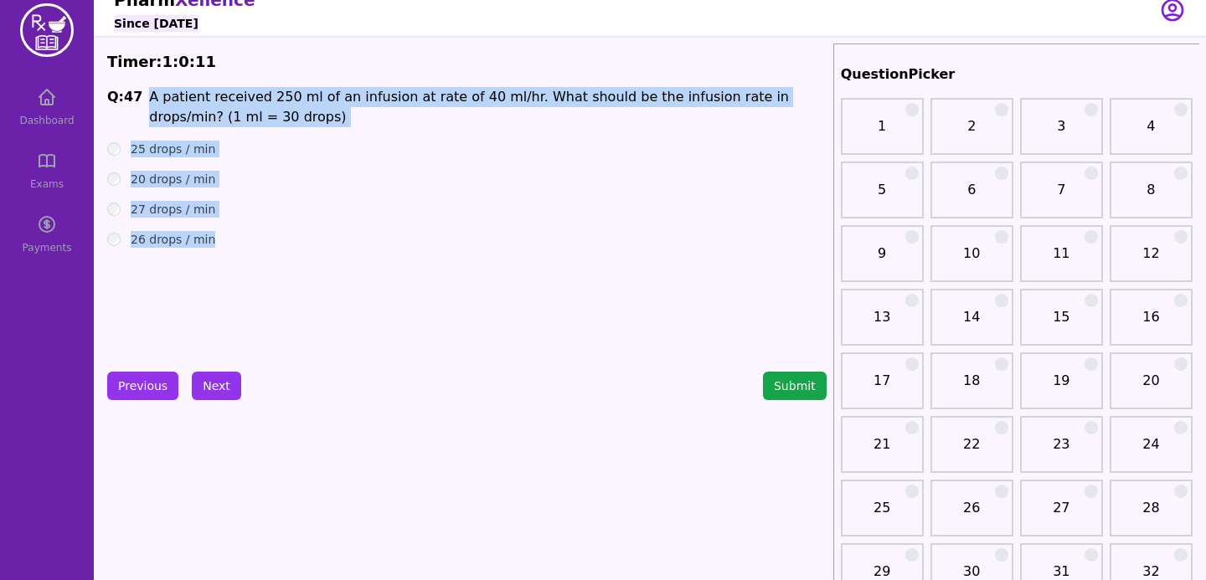
drag, startPoint x: 143, startPoint y: 100, endPoint x: 230, endPoint y: 249, distance: 172.6
click at [229, 249] on div "Q: 47 A patient received 250 ml of an infusion at rate of 40 ml/hr. What should…" at bounding box center [466, 212] width 719 height 251
copy div "A patient received 250 ml of an infusion at rate of 40 ml/hr. What should be th…"
click at [510, 302] on div "Q: 47 A patient received 250 ml of an infusion at rate of 40 ml/hr. What should…" at bounding box center [466, 212] width 719 height 251
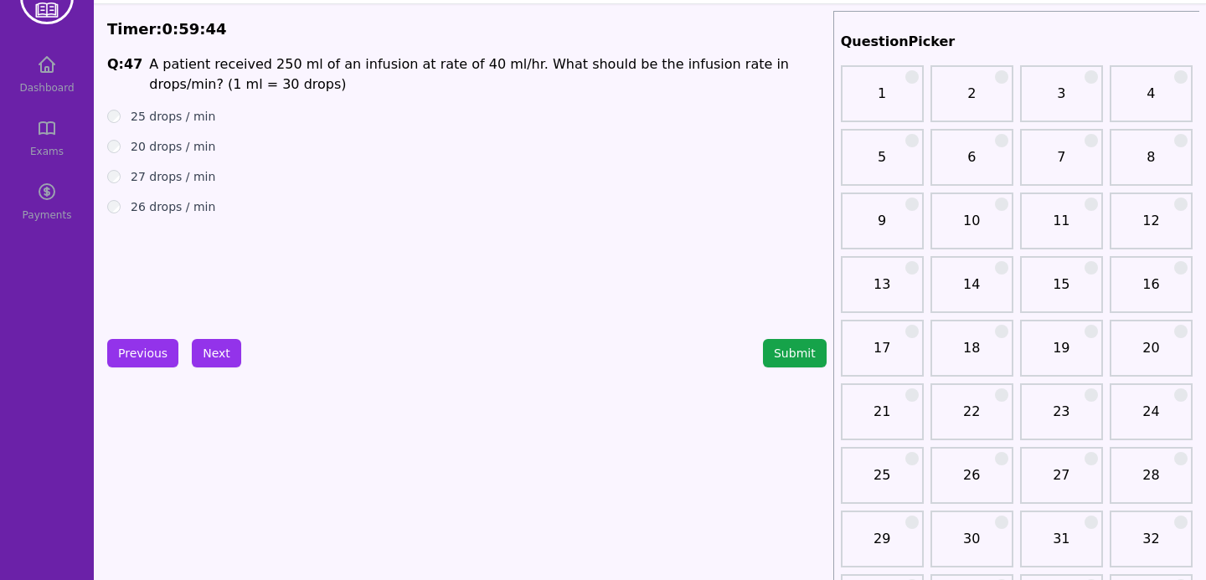
scroll to position [0, 0]
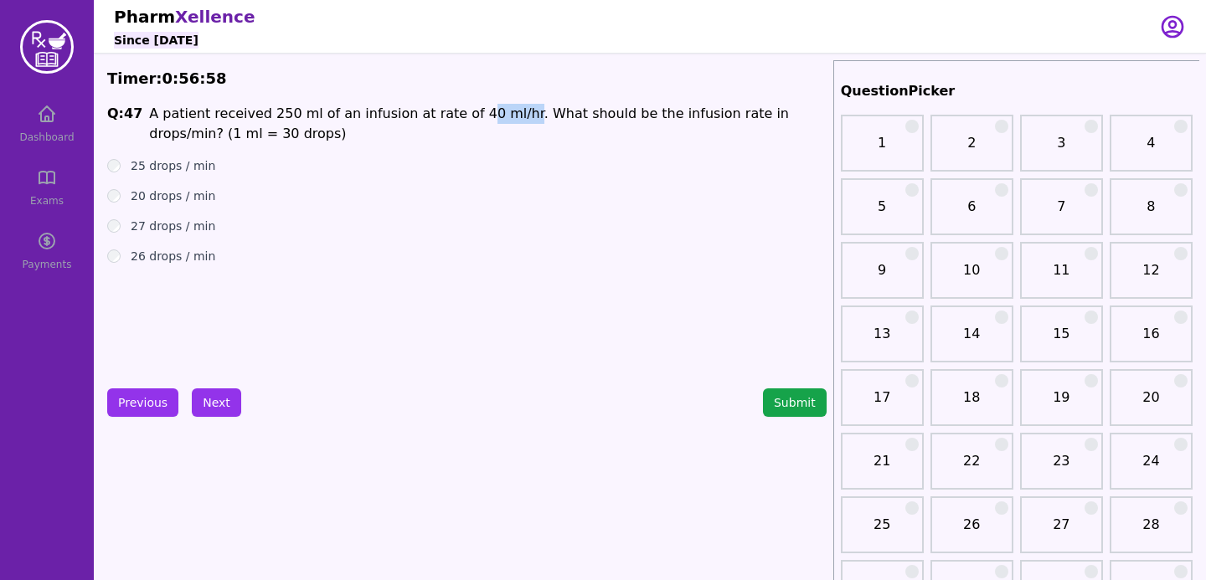
drag, startPoint x: 455, startPoint y: 109, endPoint x: 499, endPoint y: 130, distance: 49.1
click at [496, 124] on p "A patient received 250 ml of an infusion at rate of 40 ml/hr. What should be th…" at bounding box center [487, 124] width 677 height 40
click at [492, 159] on div "25 drops / min" at bounding box center [466, 165] width 719 height 17
click at [216, 403] on button "Next" at bounding box center [216, 403] width 49 height 28
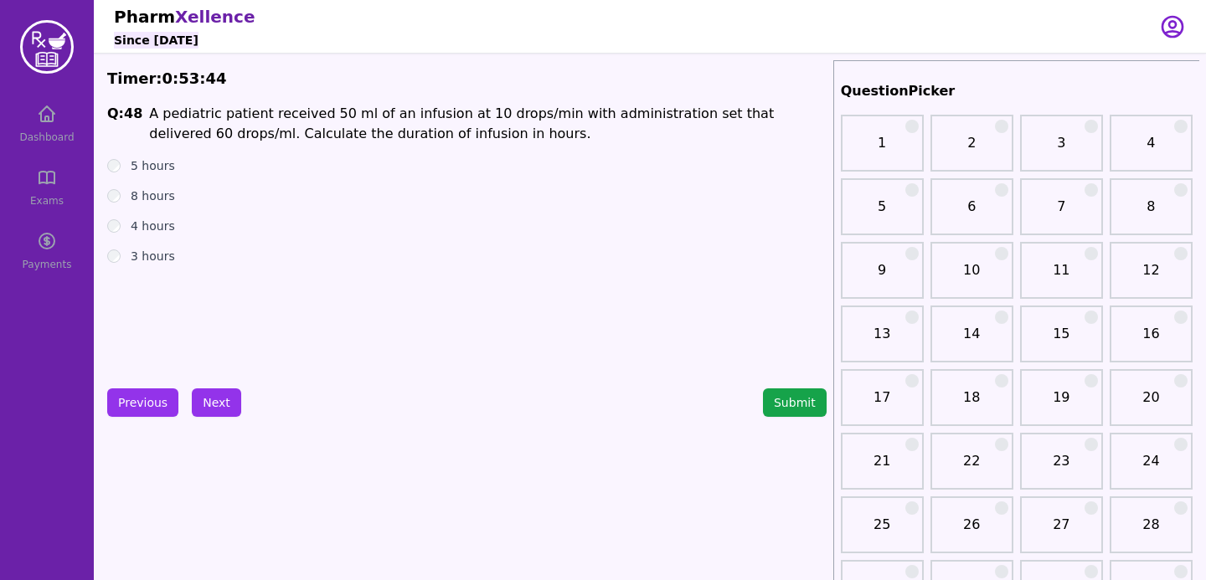
click at [122, 164] on div "5 hours" at bounding box center [466, 165] width 719 height 17
click at [189, 402] on div "Previous Next" at bounding box center [174, 403] width 134 height 28
click at [215, 399] on button "Next" at bounding box center [216, 403] width 49 height 28
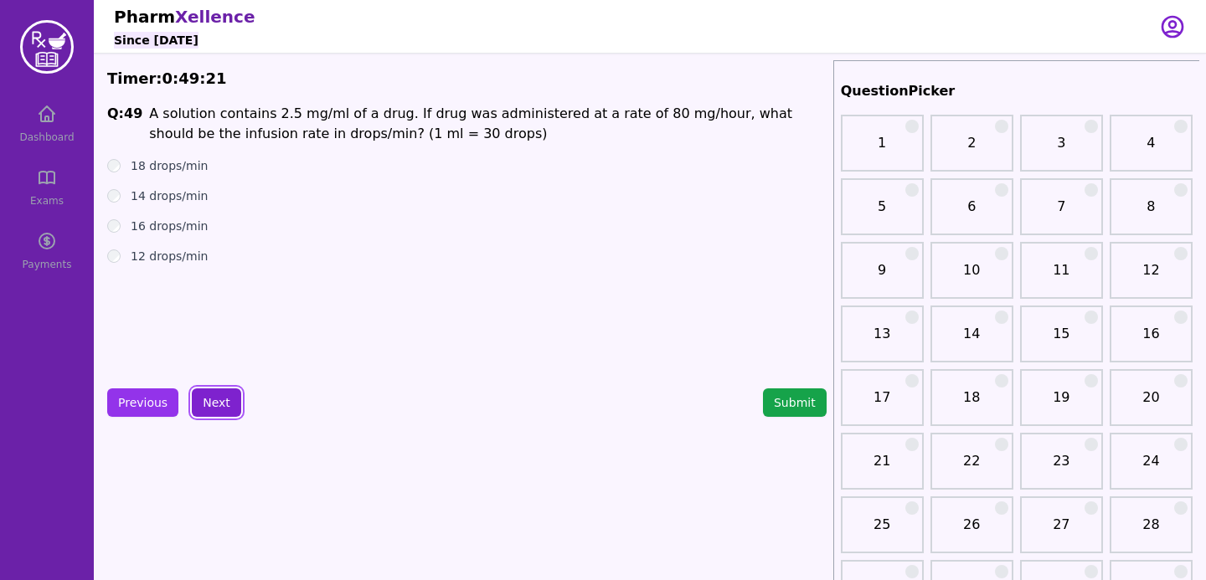
click at [193, 409] on button "Next" at bounding box center [216, 403] width 49 height 28
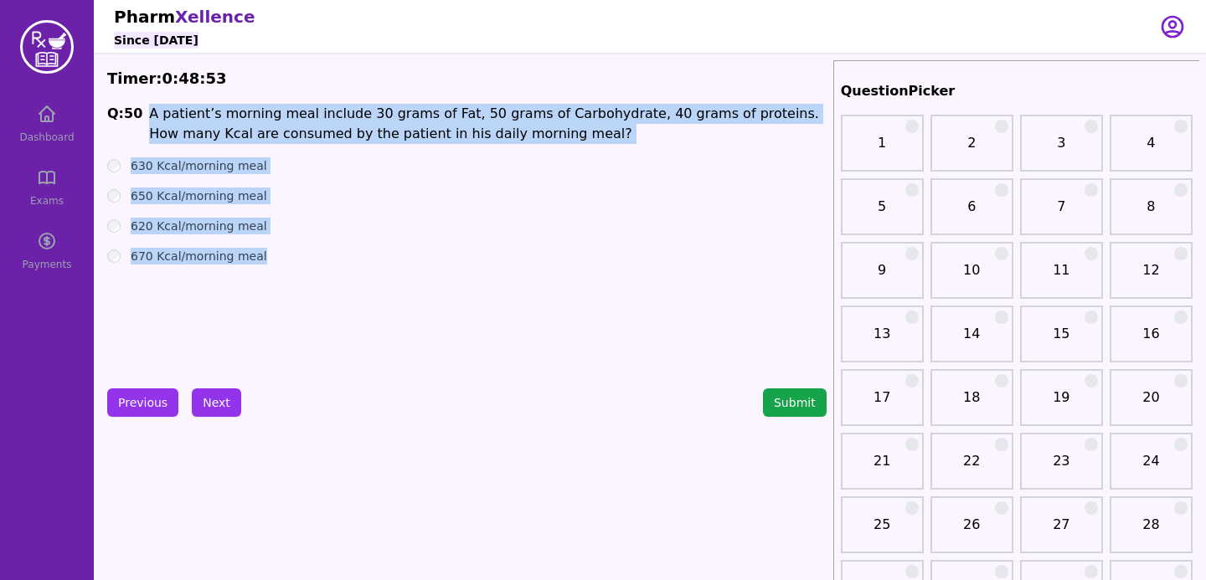
drag, startPoint x: 147, startPoint y: 110, endPoint x: 334, endPoint y: 349, distance: 303.7
click at [334, 349] on div "Q: 50 A patient’s morning meal include 30 grams of Fat, 50 grams of Carbohydrat…" at bounding box center [466, 229] width 719 height 251
copy div "A patient’s morning meal include 30 grams of Fat, 50 grams of Carbohydrate, 40 …"
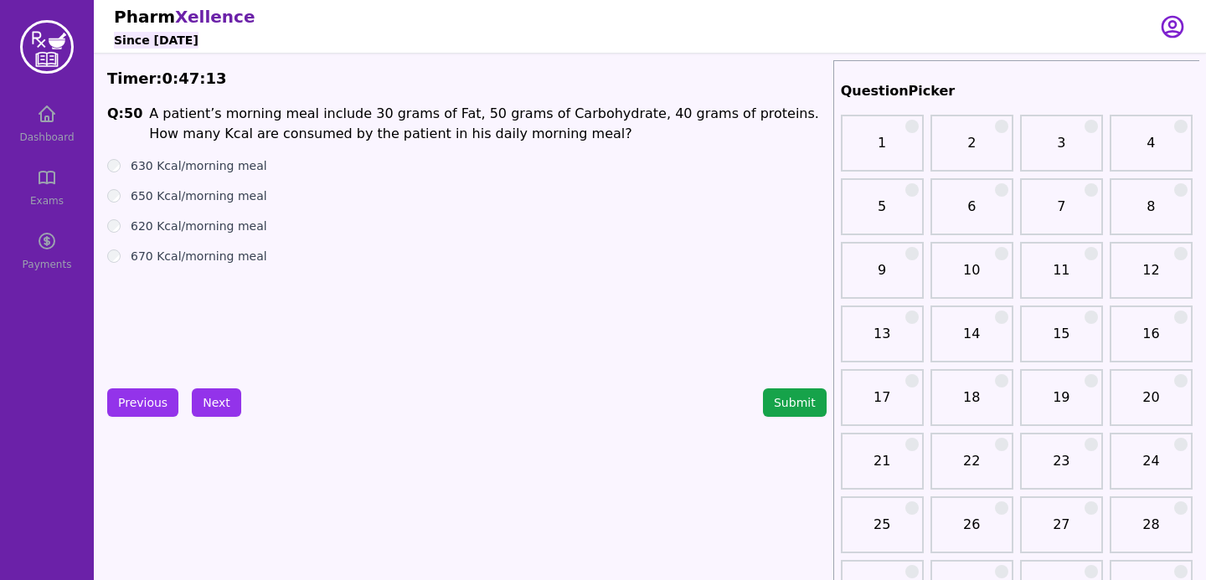
click at [186, 254] on label "670 Kcal/morning meal" at bounding box center [199, 256] width 136 height 17
click at [224, 403] on button "Next" at bounding box center [216, 403] width 49 height 28
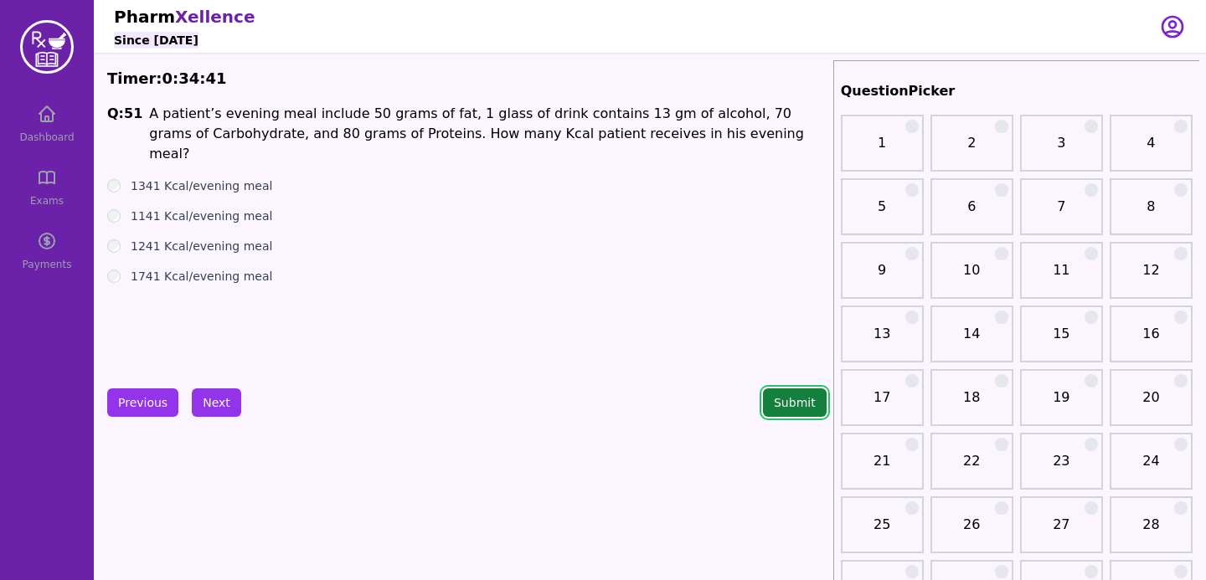
click at [807, 395] on button "Submit" at bounding box center [795, 403] width 64 height 28
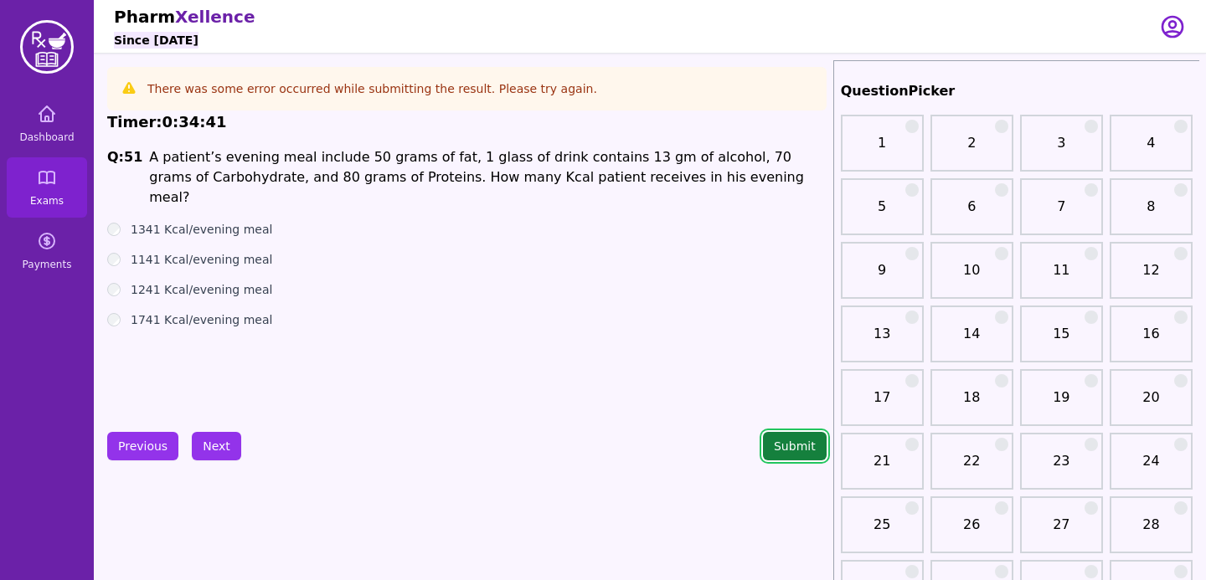
click at [814, 445] on button "Submit" at bounding box center [795, 446] width 64 height 28
click at [147, 454] on button "Previous" at bounding box center [142, 446] width 71 height 28
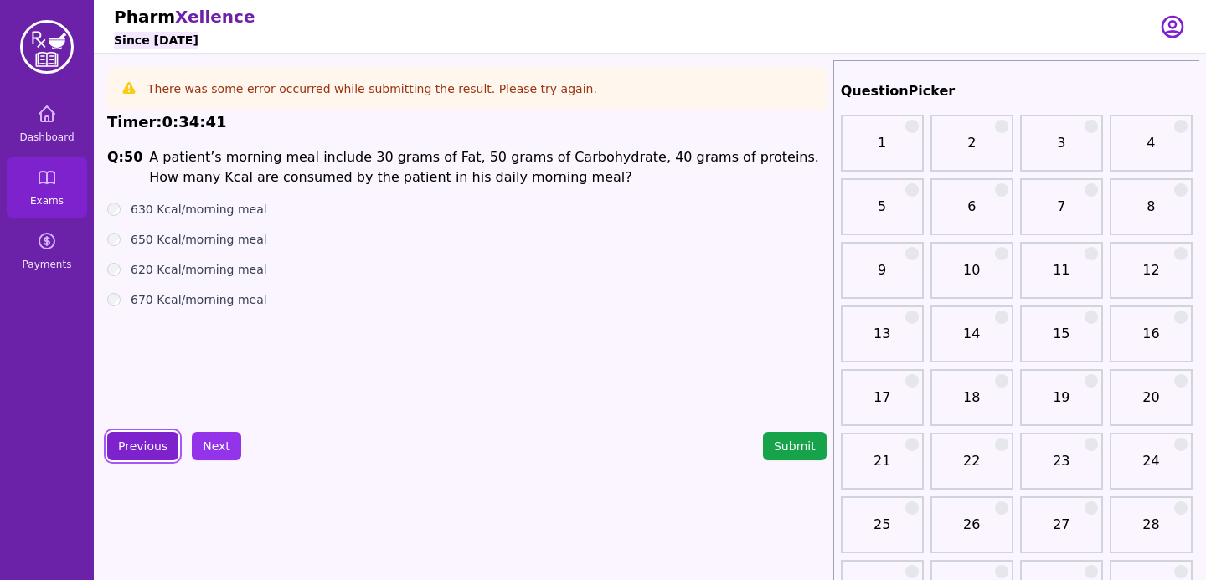
click at [147, 450] on button "Previous" at bounding box center [142, 446] width 71 height 28
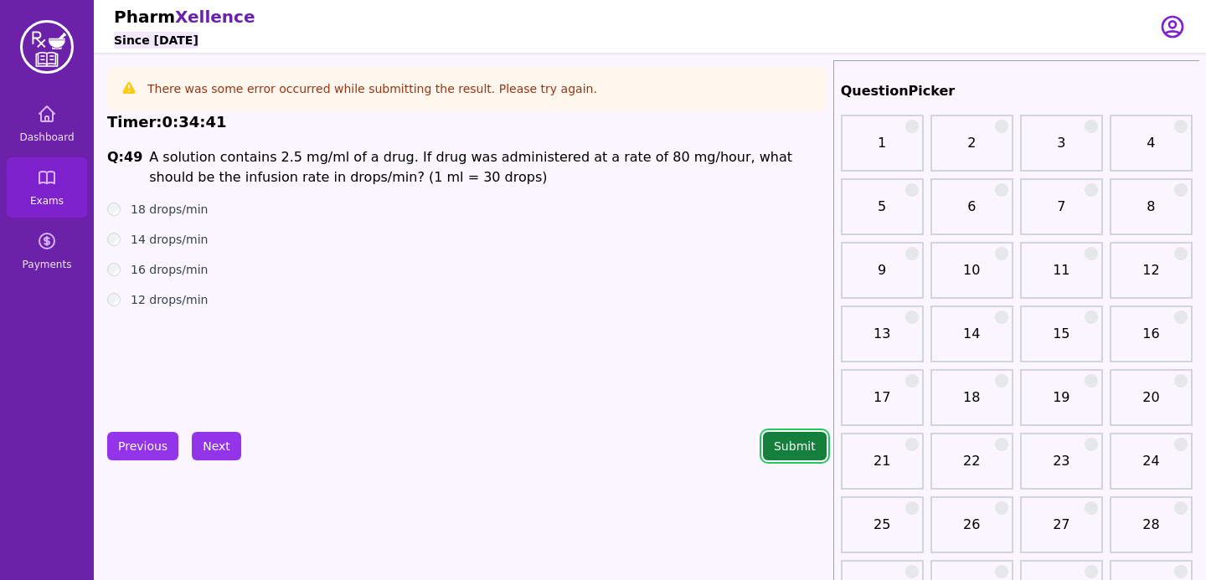
click at [800, 448] on button "Submit" at bounding box center [795, 446] width 64 height 28
click at [793, 453] on button "Submit" at bounding box center [795, 446] width 64 height 28
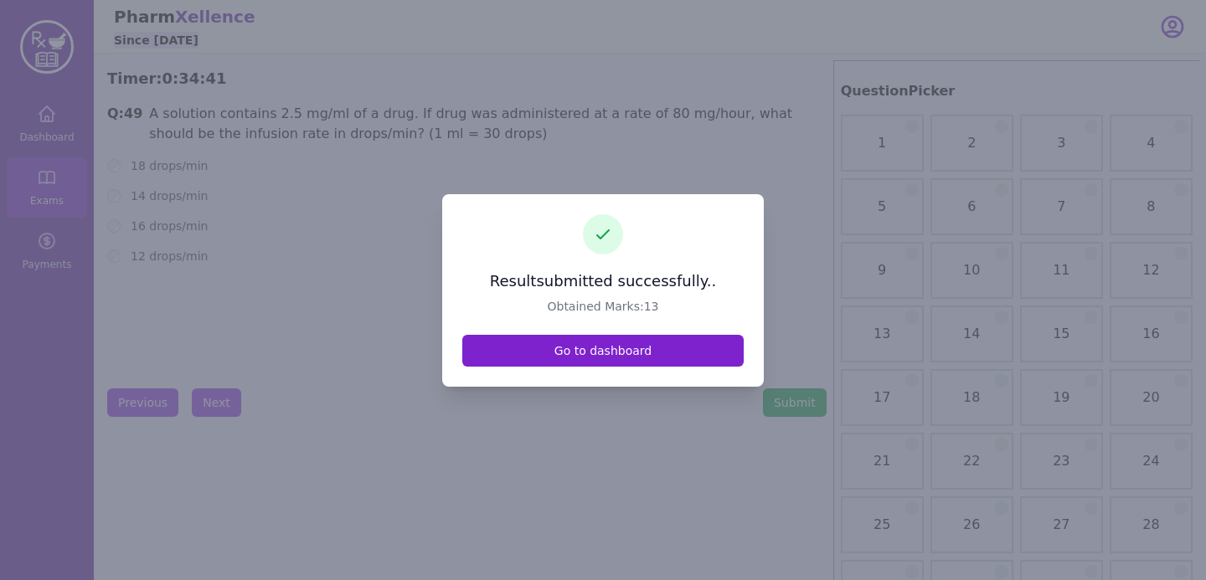
click at [632, 353] on link "Go to dashboard" at bounding box center [602, 351] width 281 height 32
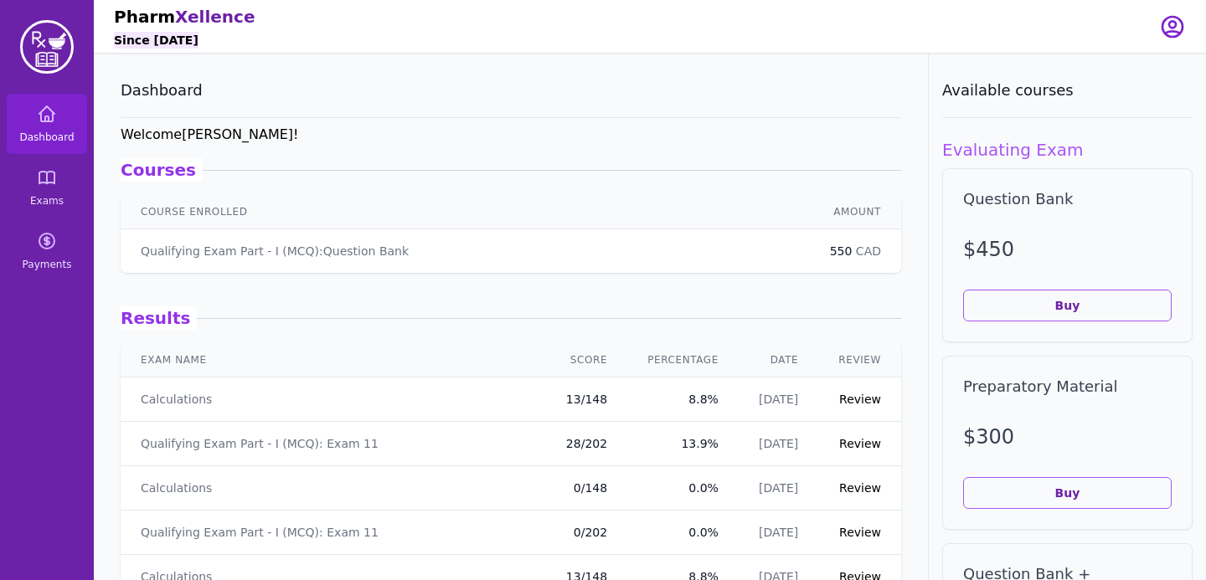
click at [859, 390] on td "Review" at bounding box center [859, 400] width 83 height 44
click at [858, 402] on link "Review" at bounding box center [860, 399] width 42 height 13
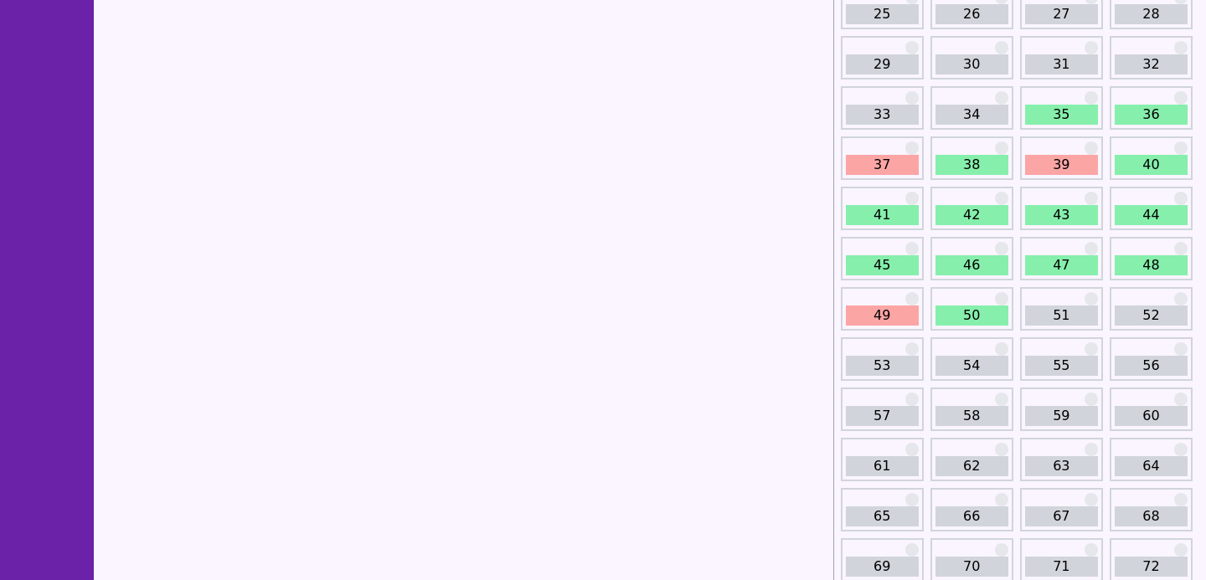
scroll to position [422, 0]
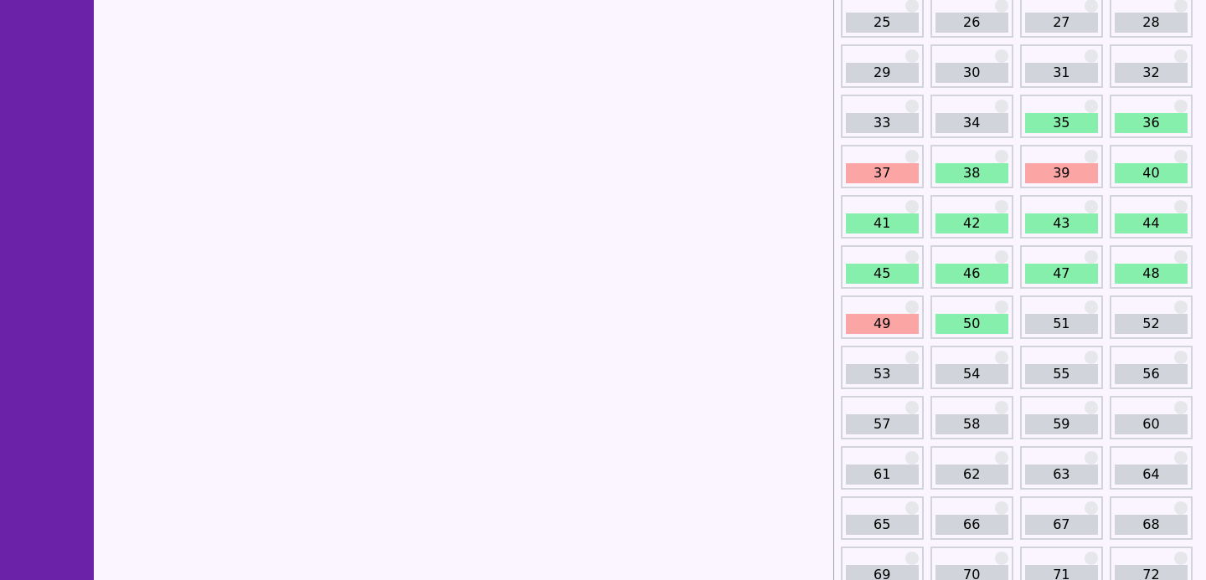
click at [888, 183] on link "37" at bounding box center [882, 173] width 73 height 20
